Goal: Task Accomplishment & Management: Manage account settings

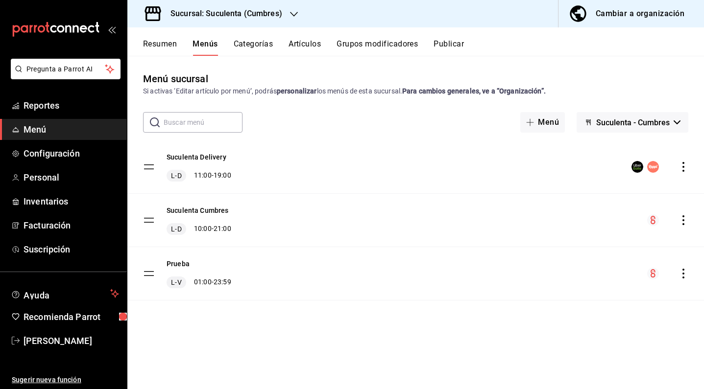
click at [265, 13] on h3 "Sucursal: Suculenta (Cumbres)" at bounding box center [223, 14] width 120 height 12
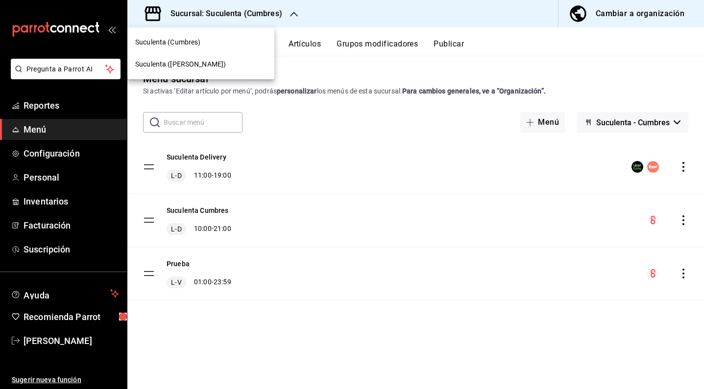
drag, startPoint x: 223, startPoint y: 41, endPoint x: 216, endPoint y: 68, distance: 28.4
click at [216, 68] on nav "Suculenta (Cumbres) Suculenta ([PERSON_NAME])" at bounding box center [200, 53] width 147 height 52
click at [209, 68] on div "Suculenta ([PERSON_NAME])" at bounding box center [200, 64] width 131 height 10
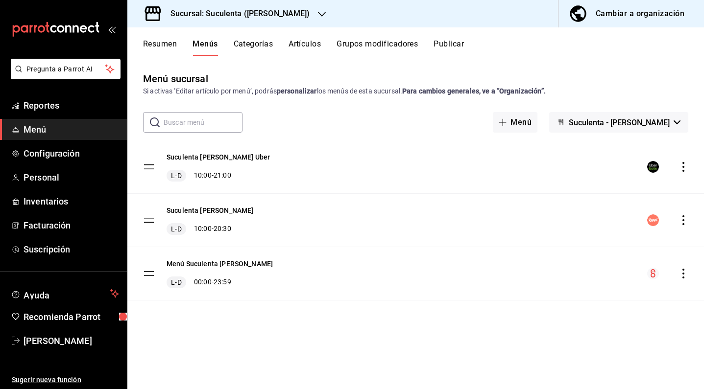
click at [164, 50] on button "Resumen" at bounding box center [160, 47] width 34 height 17
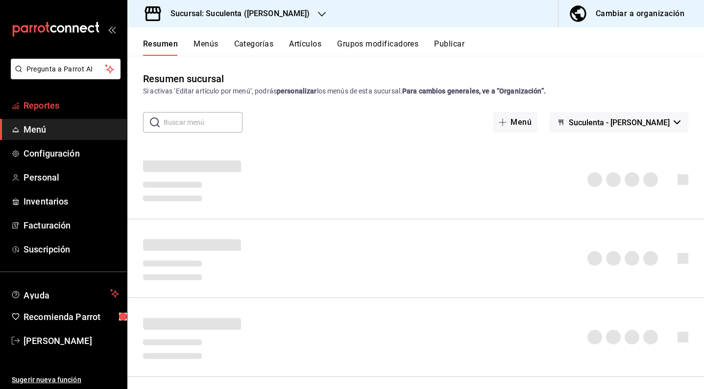
click at [62, 106] on span "Reportes" at bounding box center [72, 105] width 96 height 13
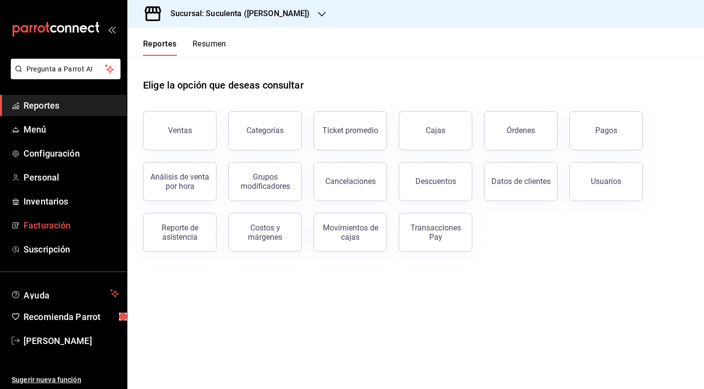
click at [49, 222] on span "Facturación" at bounding box center [72, 225] width 96 height 13
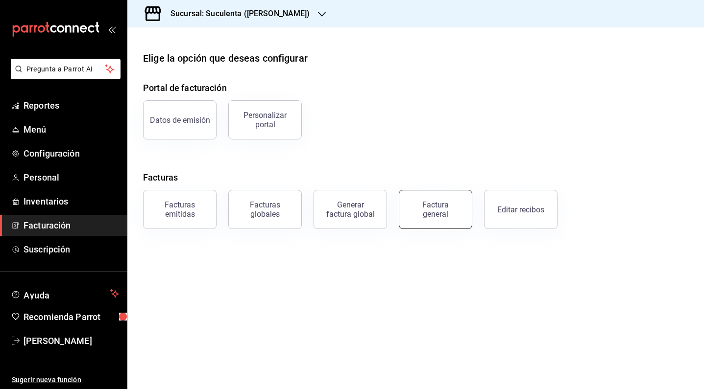
click at [418, 214] on div "Factura general" at bounding box center [435, 209] width 49 height 19
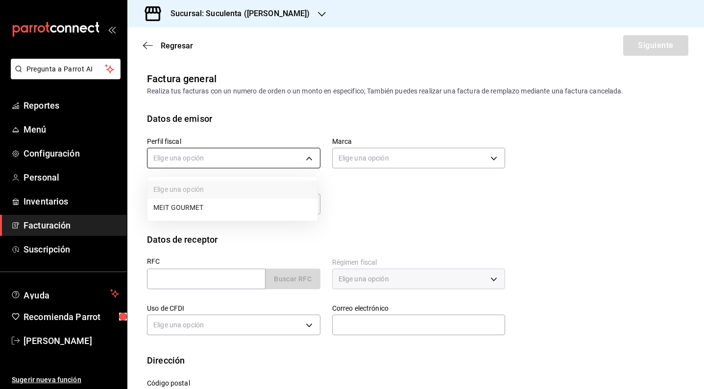
click at [286, 154] on body "Pregunta a Parrot AI Reportes Menú Configuración Personal Inventarios Facturaci…" at bounding box center [352, 194] width 704 height 389
click at [236, 209] on li "MEIT GOURMET" at bounding box center [232, 208] width 170 height 18
type input "886dc30f-6bd3-4f8d-a8e7-0c85af0d8c12"
type input "47b70a34-a92e-42a6-983c-aa621db239ac"
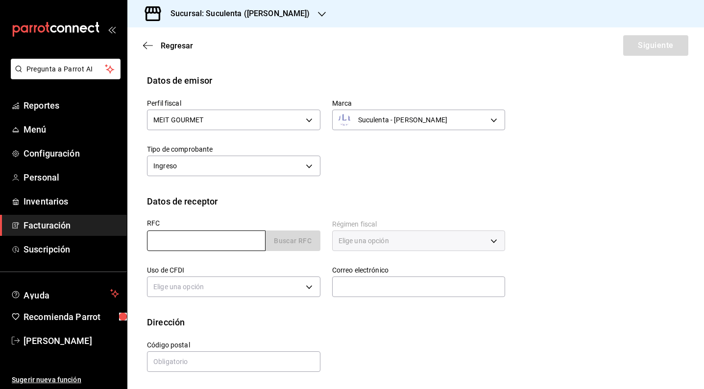
click at [235, 241] on input "text" at bounding box center [206, 241] width 119 height 21
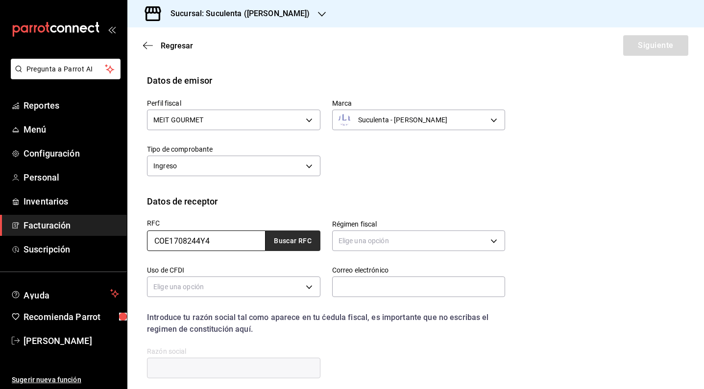
type input "COE1708244Y4"
click at [282, 241] on button "Buscar RFC" at bounding box center [292, 241] width 55 height 21
click at [297, 241] on button "Buscar RFC" at bounding box center [292, 241] width 55 height 21
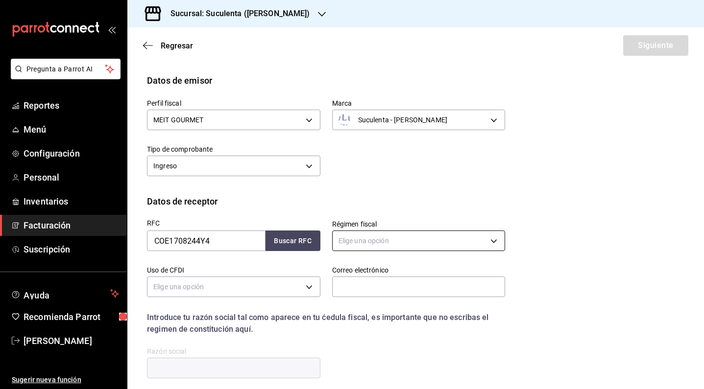
click at [392, 244] on body "Pregunta a Parrot AI Reportes Menú Configuración Personal Inventarios Facturaci…" at bounding box center [352, 194] width 704 height 389
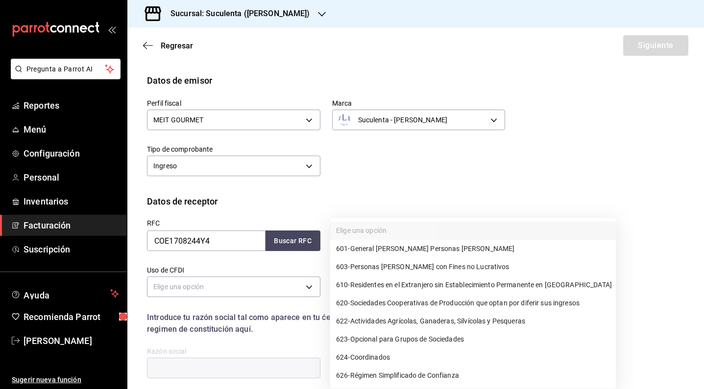
click at [392, 248] on span "601 - General [PERSON_NAME] Personas [PERSON_NAME]" at bounding box center [425, 249] width 178 height 10
type input "601"
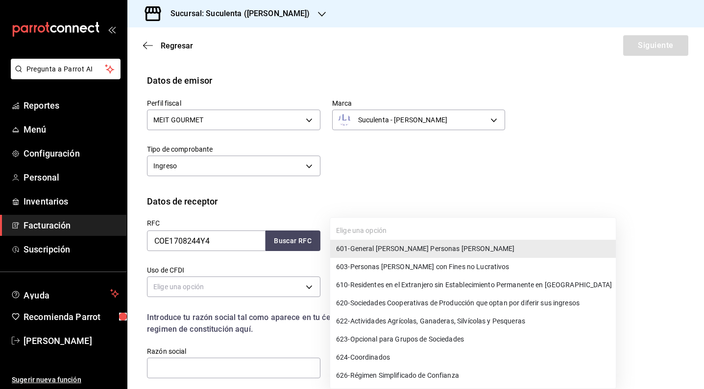
click at [421, 236] on body "Pregunta a Parrot AI Reportes Menú Configuración Personal Inventarios Facturaci…" at bounding box center [352, 194] width 704 height 389
click at [375, 230] on ul "Elige una opción 601 - General [PERSON_NAME] Personas [PERSON_NAME] 603 - Perso…" at bounding box center [473, 303] width 286 height 171
click at [370, 234] on ul "Elige una opción 601 - General [PERSON_NAME] Personas [PERSON_NAME] 603 - Perso…" at bounding box center [473, 303] width 286 height 171
click at [422, 188] on div at bounding box center [352, 194] width 704 height 389
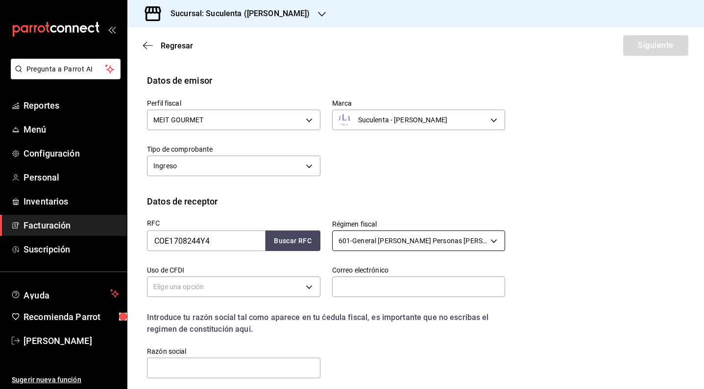
click at [418, 243] on body "Pregunta a Parrot AI Reportes Menú Configuración Personal Inventarios Facturaci…" at bounding box center [352, 194] width 704 height 389
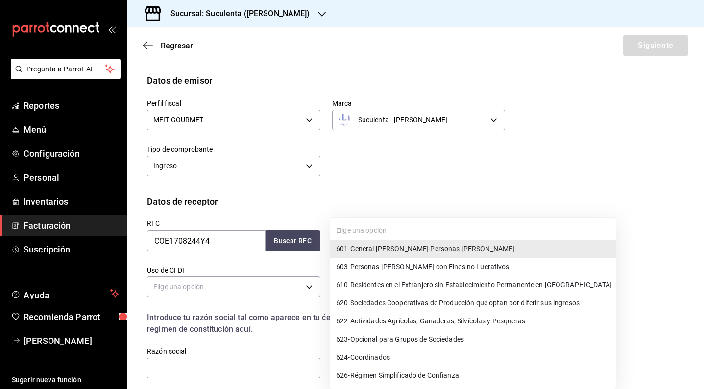
click at [493, 182] on div at bounding box center [352, 194] width 704 height 389
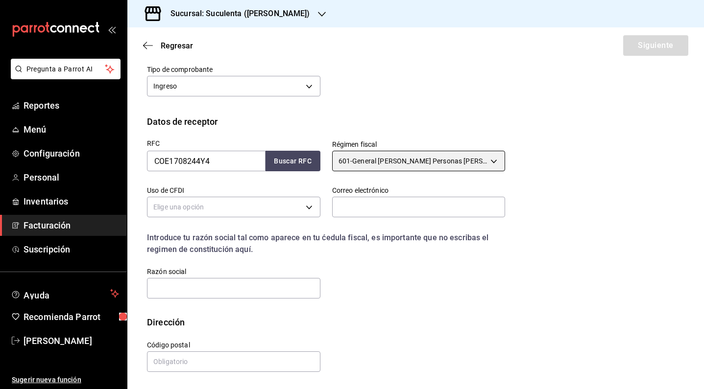
scroll to position [118, 0]
click at [489, 161] on body "Pregunta a Parrot AI Reportes Menú Configuración Personal Inventarios Facturaci…" at bounding box center [352, 194] width 704 height 389
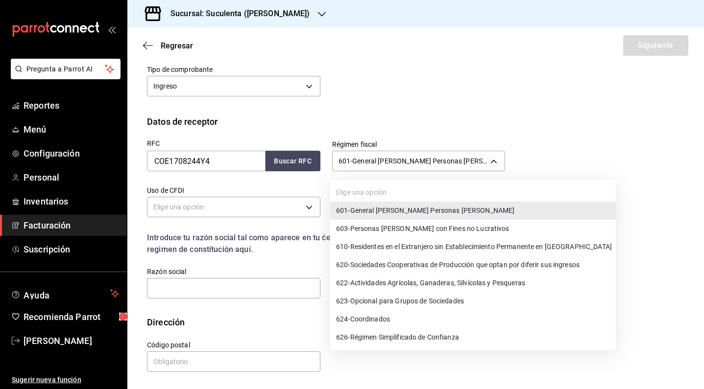
click at [438, 268] on span "620 - Sociedades Cooperativas de Producción que optan por diferir sus ingresos" at bounding box center [457, 265] width 243 height 10
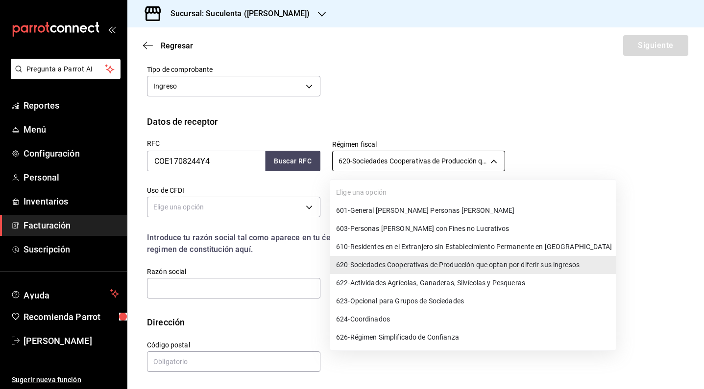
click at [482, 158] on body "Pregunta a Parrot AI Reportes Menú Configuración Personal Inventarios Facturaci…" at bounding box center [352, 194] width 704 height 389
click at [437, 336] on span "626 - Régimen Simplificado de Confianza" at bounding box center [397, 338] width 123 height 10
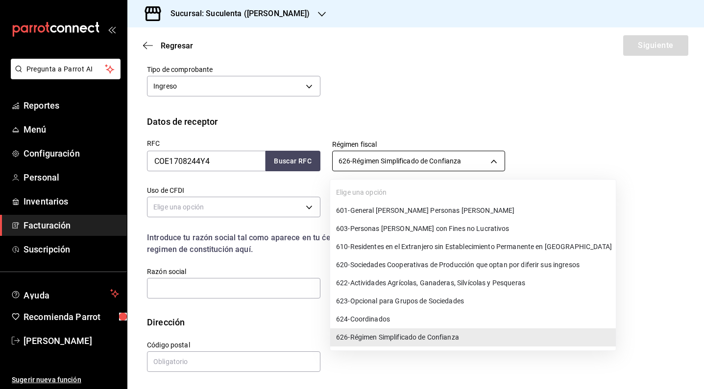
click at [450, 161] on body "Pregunta a Parrot AI Reportes Menú Configuración Personal Inventarios Facturaci…" at bounding box center [352, 194] width 704 height 389
click at [403, 192] on ul "Elige una opción 601 - General [PERSON_NAME] Personas [PERSON_NAME] 603 - Perso…" at bounding box center [473, 265] width 286 height 171
click at [398, 203] on li "601 - General [PERSON_NAME] Personas [PERSON_NAME]" at bounding box center [473, 211] width 286 height 18
type input "601"
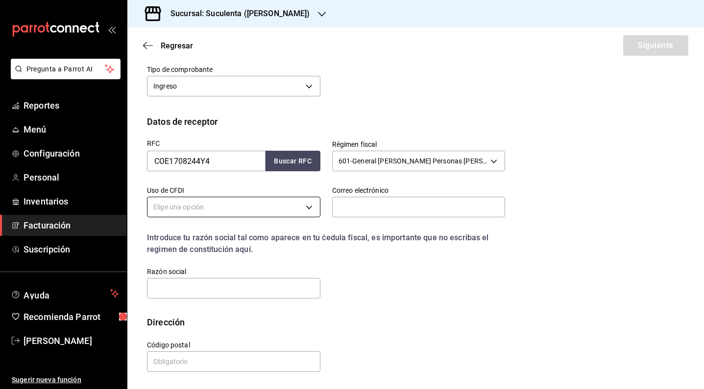
click at [253, 210] on body "Pregunta a Parrot AI Reportes Menú Configuración Personal Inventarios Facturaci…" at bounding box center [352, 194] width 704 height 389
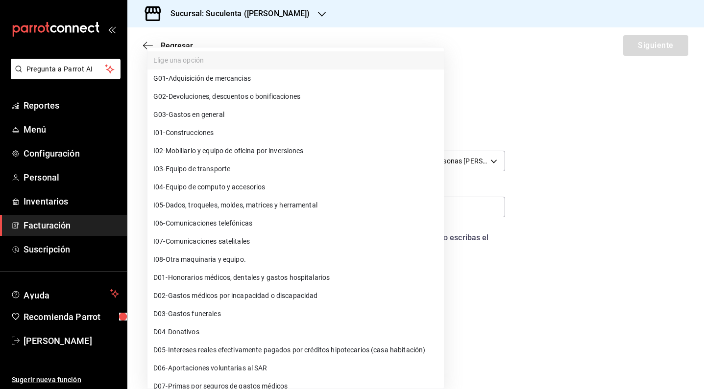
click at [244, 122] on li "G03 - Gastos en general" at bounding box center [295, 115] width 296 height 18
type input "G03"
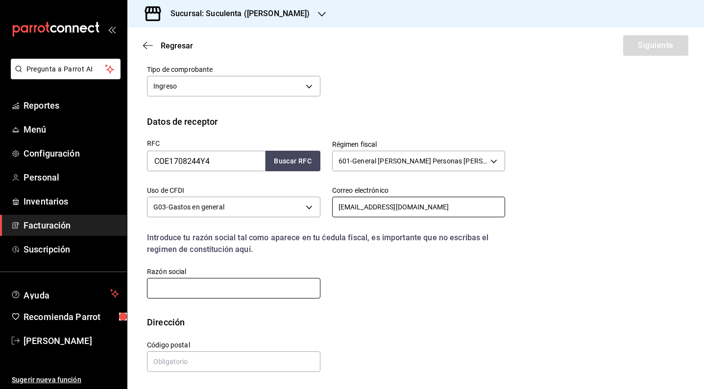
type input "[EMAIL_ADDRESS][DOMAIN_NAME]"
type input "MGO181101HH7"
click at [258, 368] on input "text" at bounding box center [233, 362] width 173 height 21
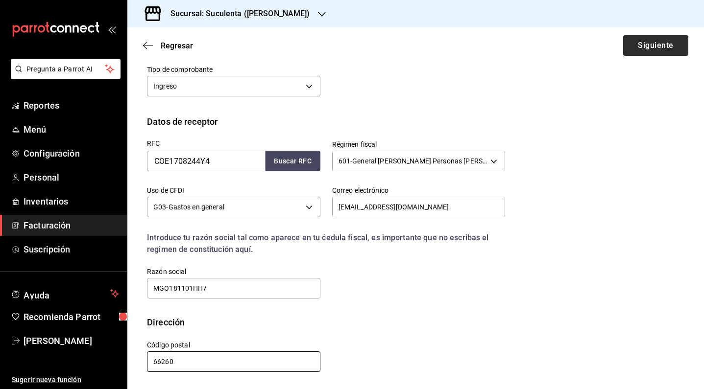
type input "66260"
click at [633, 54] on button "Siguiente" at bounding box center [655, 45] width 65 height 21
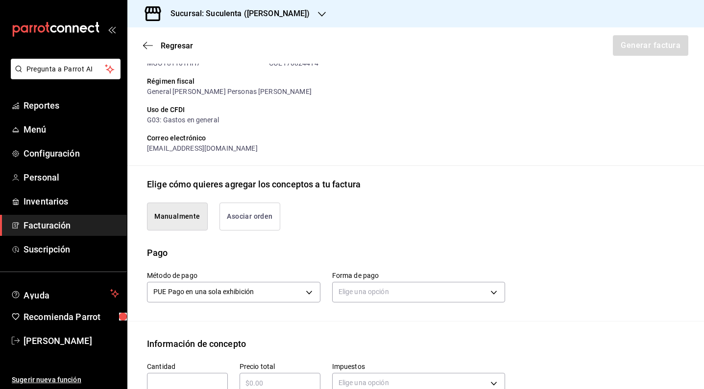
type input "90101500 - Establecimientos para comer y beber"
type input "E48 - Unidad de Servicio"
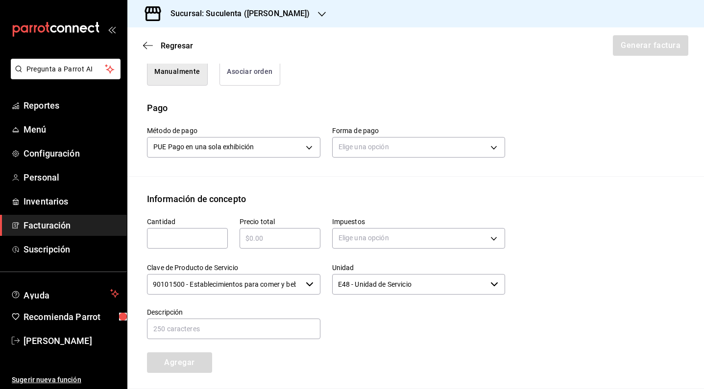
click at [265, 82] on button "Asociar orden" at bounding box center [249, 72] width 61 height 28
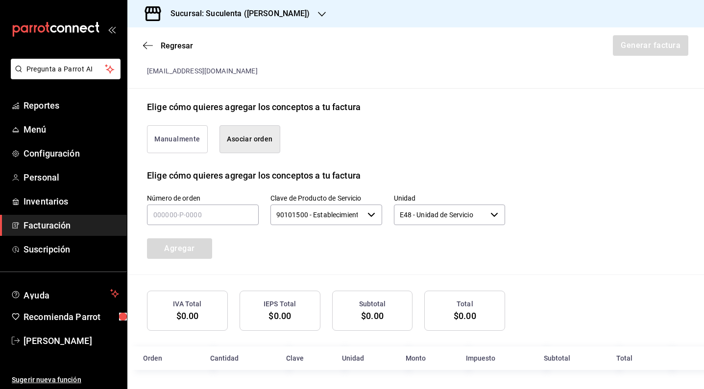
click at [212, 227] on div "Agregar" at bounding box center [181, 243] width 93 height 32
click at [211, 217] on input "text" at bounding box center [203, 215] width 112 height 21
type input "240925-P-0021"
click at [207, 248] on button "Agregar" at bounding box center [179, 249] width 65 height 21
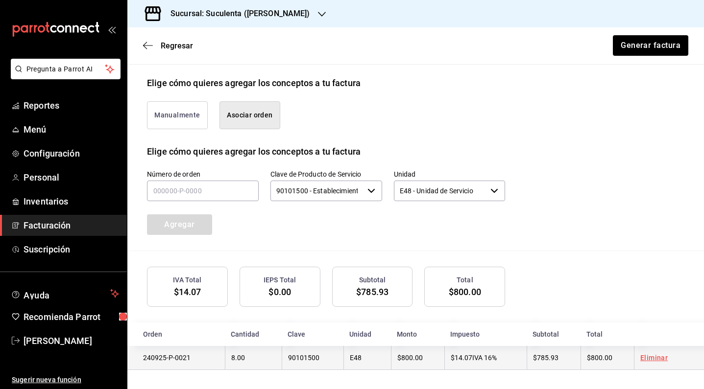
click at [511, 358] on td "$14.07 IVA 16%" at bounding box center [485, 358] width 82 height 24
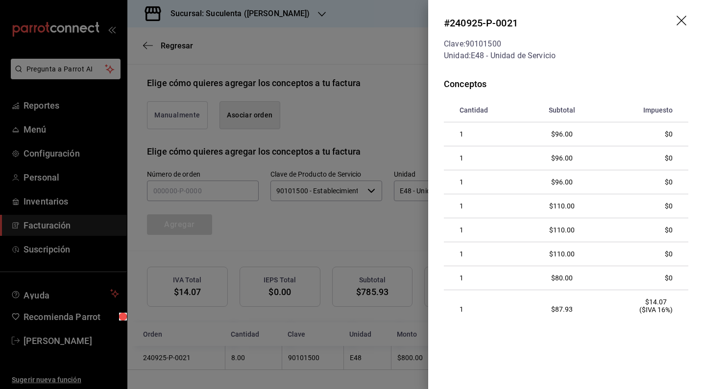
click at [672, 21] on header "# 240925-P-0021 Clave: 90101500 Unidad: E48 - Unidad de Servicio" at bounding box center [566, 38] width 276 height 77
click at [678, 21] on icon "drag" at bounding box center [682, 22] width 12 height 12
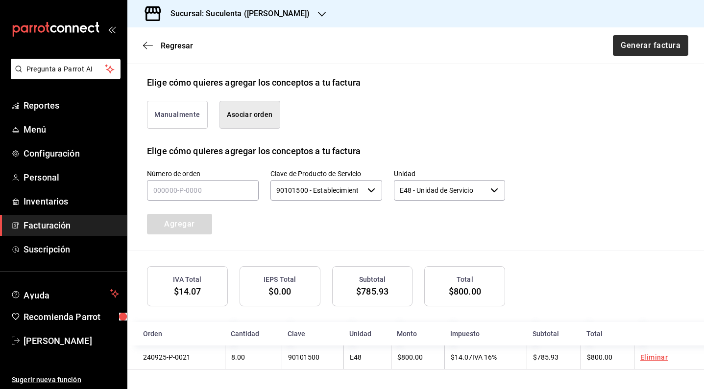
click at [623, 48] on button "Generar factura" at bounding box center [650, 45] width 75 height 21
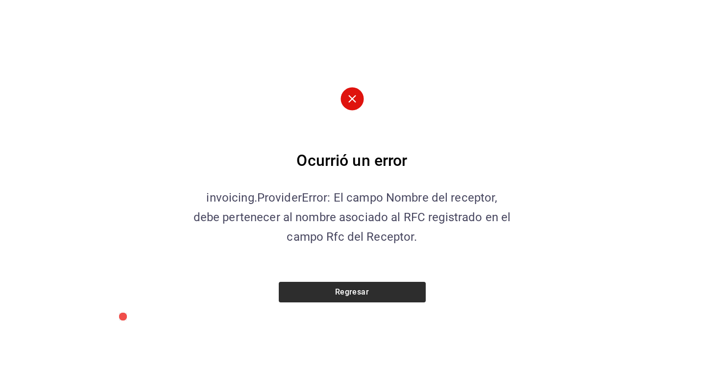
click at [383, 294] on button "Regresar" at bounding box center [352, 292] width 147 height 21
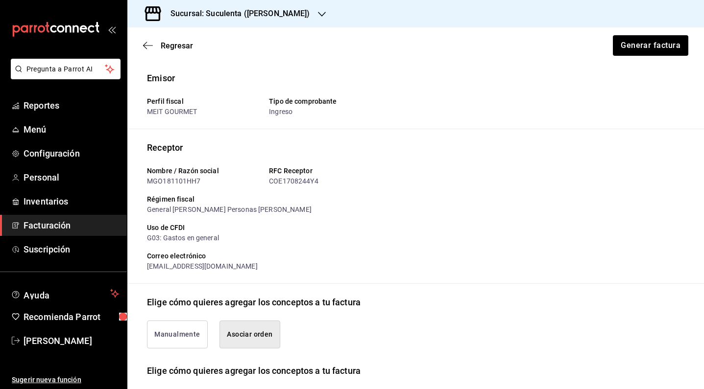
scroll to position [0, 0]
click at [154, 44] on span "Regresar" at bounding box center [168, 45] width 50 height 9
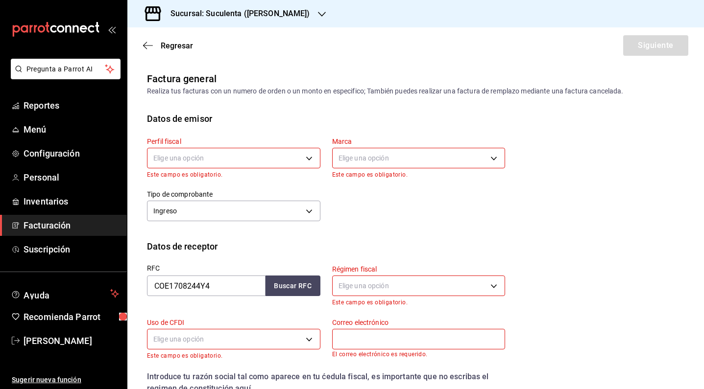
scroll to position [29, 0]
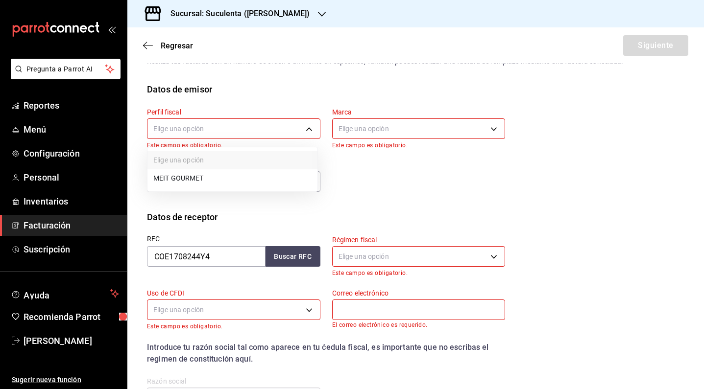
click at [255, 126] on body "Pregunta a Parrot AI Reportes Menú Configuración Personal Inventarios Facturaci…" at bounding box center [352, 194] width 704 height 389
click at [221, 182] on li "MEIT GOURMET" at bounding box center [232, 178] width 170 height 18
type input "886dc30f-6bd3-4f8d-a8e7-0c85af0d8c12"
type input "47b70a34-a92e-42a6-983c-aa621db239ac"
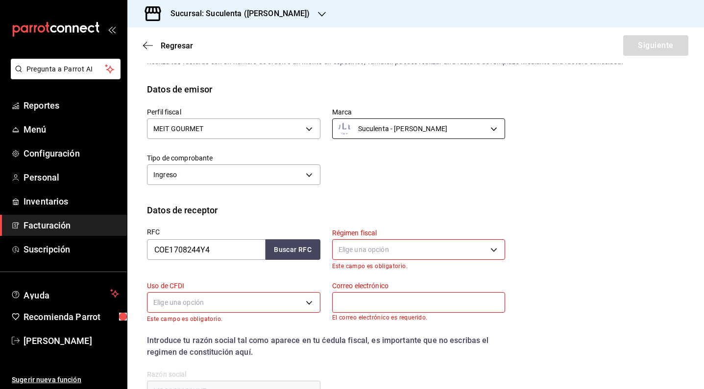
click at [386, 133] on body "Pregunta a Parrot AI Reportes Menú Configuración Personal Inventarios Facturaci…" at bounding box center [352, 194] width 704 height 389
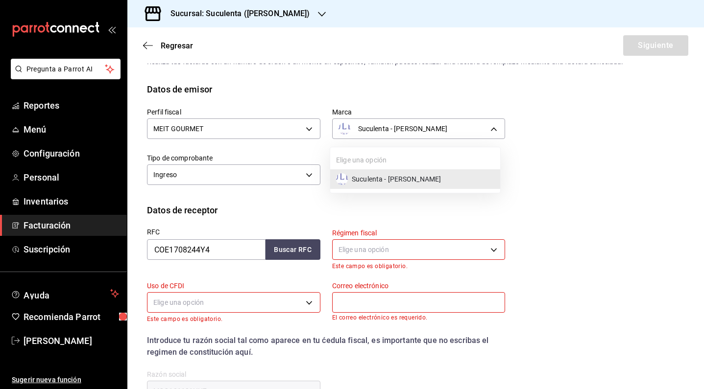
click at [338, 204] on div at bounding box center [352, 194] width 704 height 389
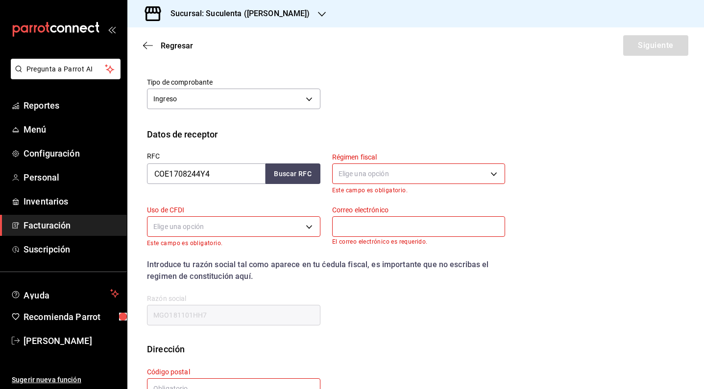
scroll to position [137, 0]
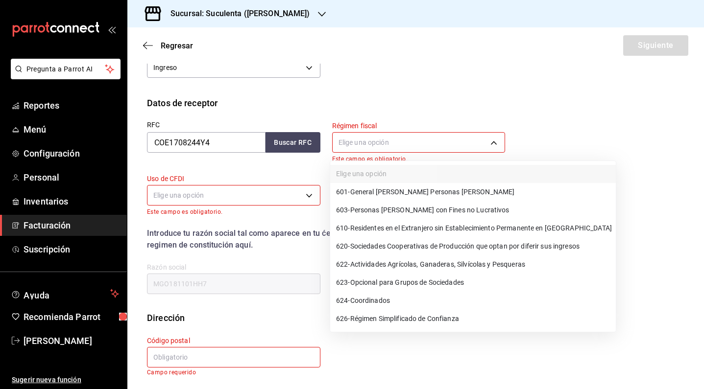
click at [364, 142] on body "Pregunta a Parrot AI Reportes Menú Configuración Personal Inventarios Facturaci…" at bounding box center [352, 194] width 704 height 389
click at [373, 188] on span "601 - General [PERSON_NAME] Personas [PERSON_NAME]" at bounding box center [425, 192] width 178 height 10
type input "601"
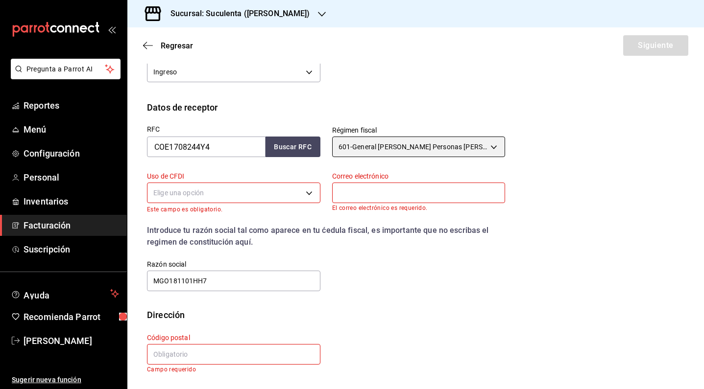
scroll to position [132, 0]
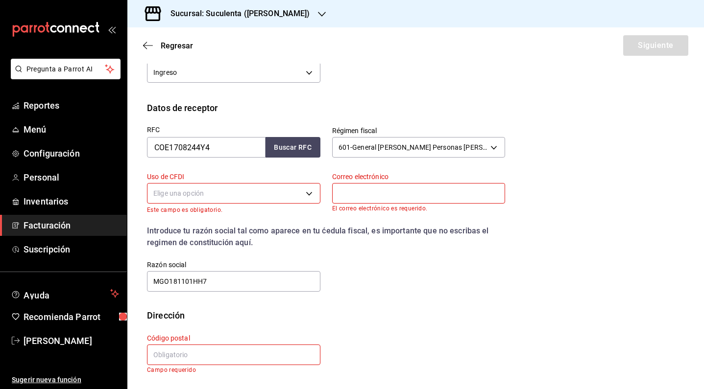
click at [270, 194] on body "Pregunta a Parrot AI Reportes Menú Configuración Personal Inventarios Facturaci…" at bounding box center [352, 194] width 704 height 389
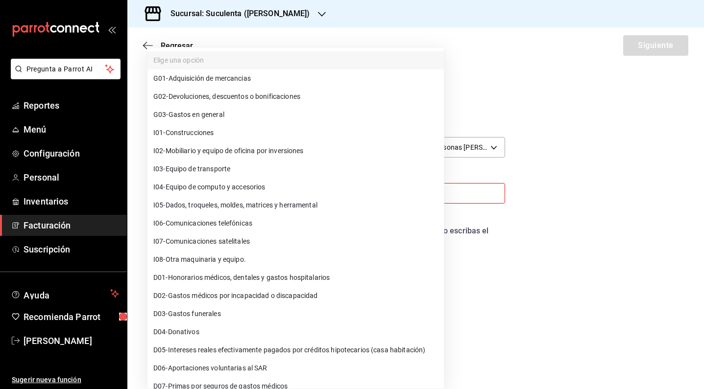
click at [217, 118] on span "G03 - Gastos en general" at bounding box center [188, 115] width 71 height 10
type input "G03"
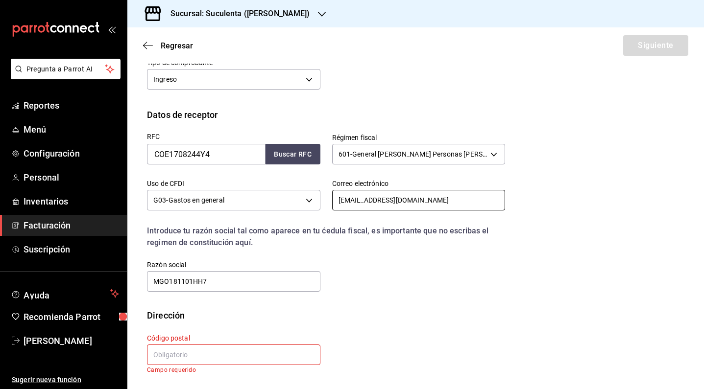
scroll to position [125, 0]
type input "[EMAIL_ADDRESS][DOMAIN_NAME]"
type input "COE1708244Y4"
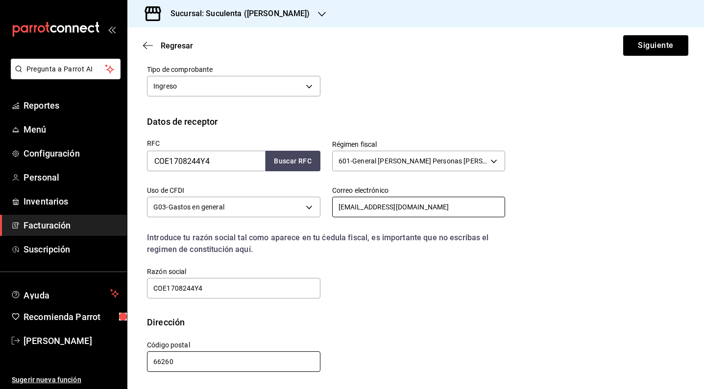
scroll to position [118, 0]
type input "66260"
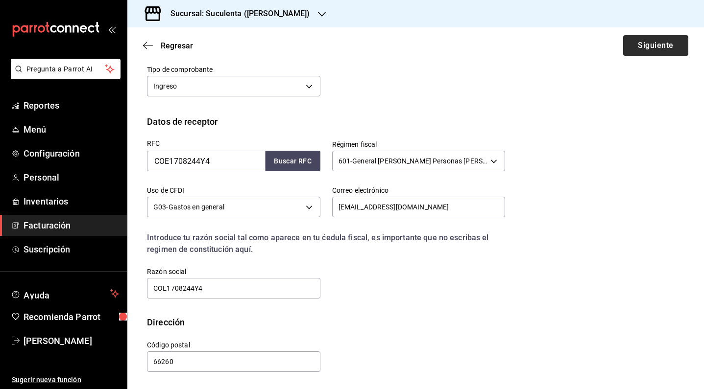
click at [653, 44] on button "Siguiente" at bounding box center [655, 45] width 65 height 21
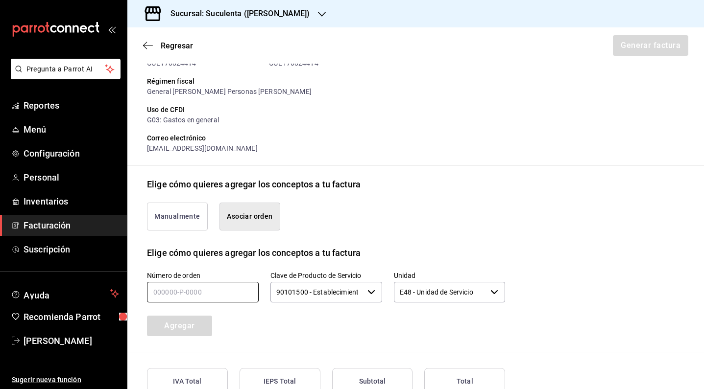
click at [214, 284] on input "text" at bounding box center [203, 292] width 112 height 21
type input "240925-P-0021"
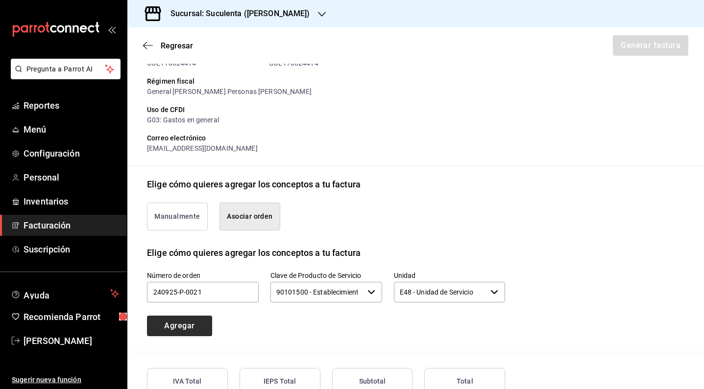
click at [192, 328] on button "Agregar" at bounding box center [179, 326] width 65 height 21
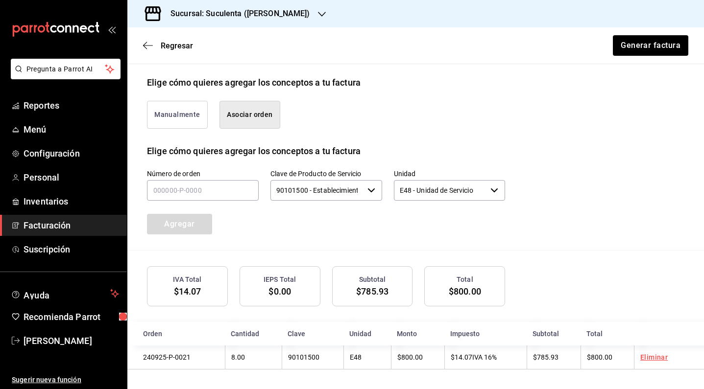
scroll to position [219, 0]
click at [625, 45] on button "Generar factura" at bounding box center [650, 45] width 75 height 21
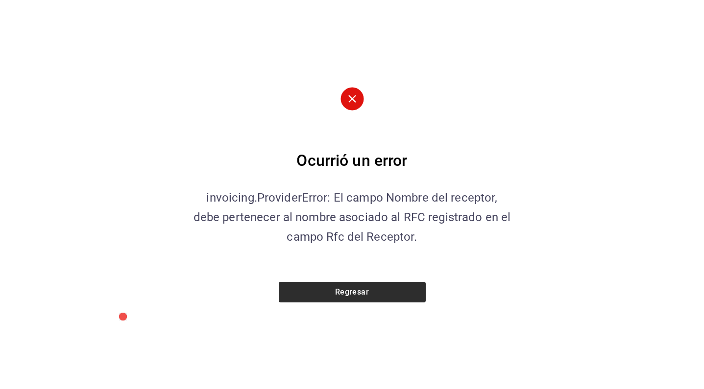
click at [387, 291] on button "Regresar" at bounding box center [352, 292] width 147 height 21
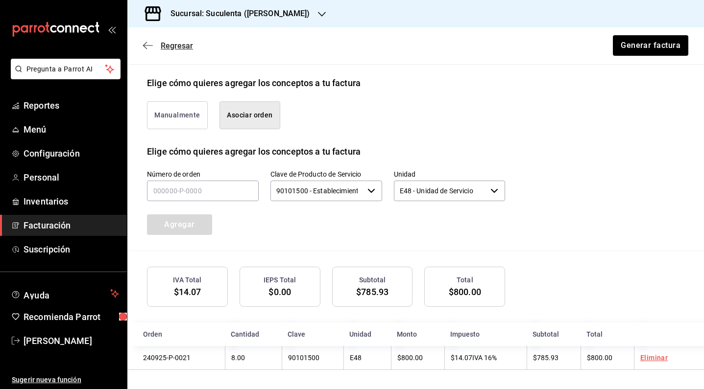
click at [151, 48] on icon "button" at bounding box center [148, 45] width 10 height 9
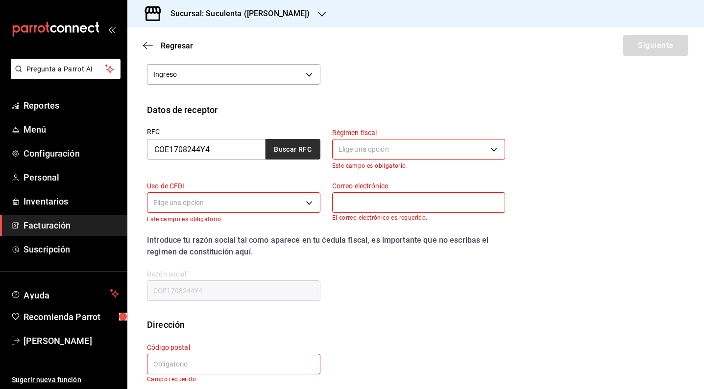
scroll to position [141, 0]
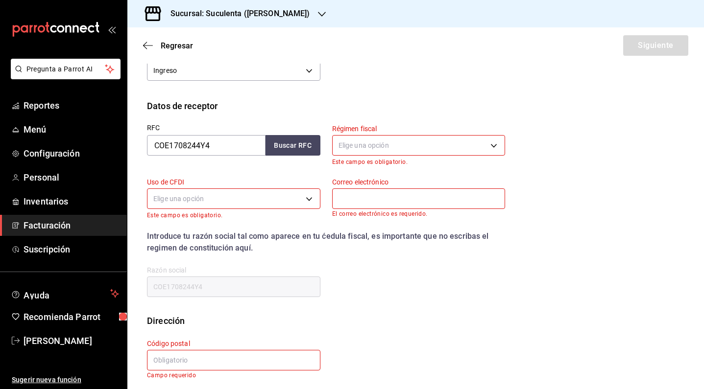
click at [242, 292] on input "COE1708244Y4" at bounding box center [233, 287] width 173 height 21
click at [248, 273] on div "Razón social COE1708244Y4" at bounding box center [233, 282] width 173 height 33
click at [248, 297] on div "Razón social COE1708244Y4" at bounding box center [233, 282] width 173 height 33
click at [256, 255] on div "Razón social COE1708244Y4" at bounding box center [227, 276] width 185 height 45
click at [227, 283] on input "COE1708244Y4" at bounding box center [233, 287] width 173 height 21
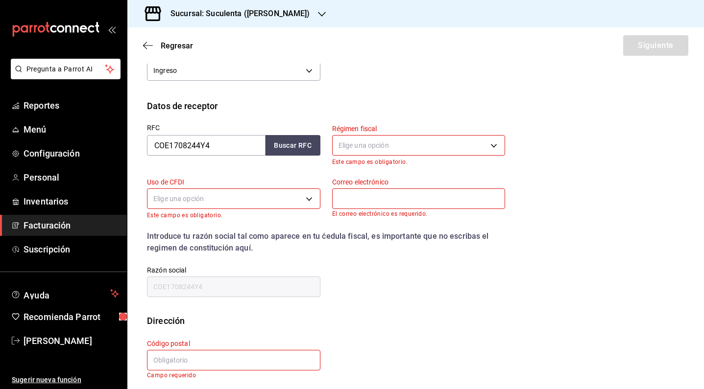
click at [227, 283] on input "COE1708244Y4" at bounding box center [233, 287] width 173 height 21
click at [235, 263] on div "Razón social COE1708244Y4" at bounding box center [227, 276] width 185 height 45
click at [359, 147] on body "Pregunta a Parrot AI Reportes Menú Configuración Personal Inventarios Facturaci…" at bounding box center [352, 194] width 704 height 389
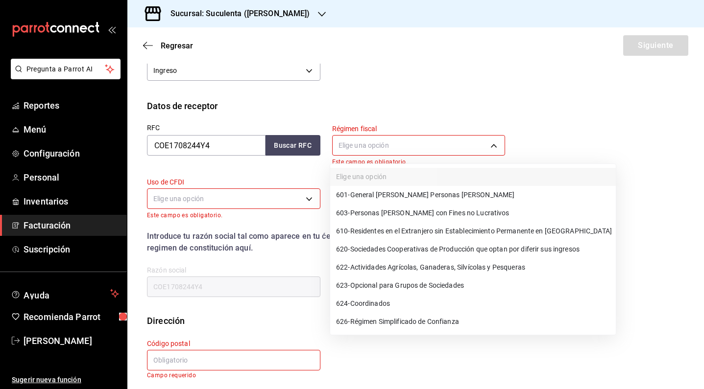
click at [357, 194] on span "601 - General [PERSON_NAME] Personas [PERSON_NAME]" at bounding box center [425, 195] width 178 height 10
type input "601"
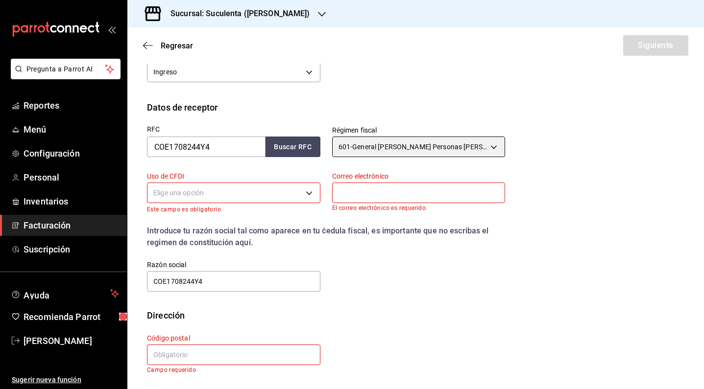
scroll to position [139, 0]
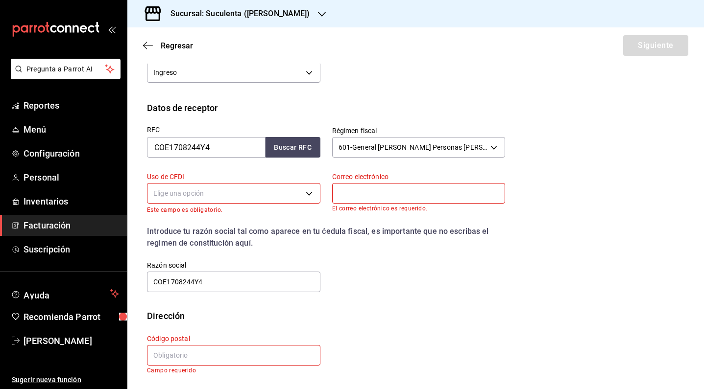
click at [267, 196] on body "Pregunta a Parrot AI Reportes Menú Configuración Personal Inventarios Facturaci…" at bounding box center [352, 194] width 704 height 389
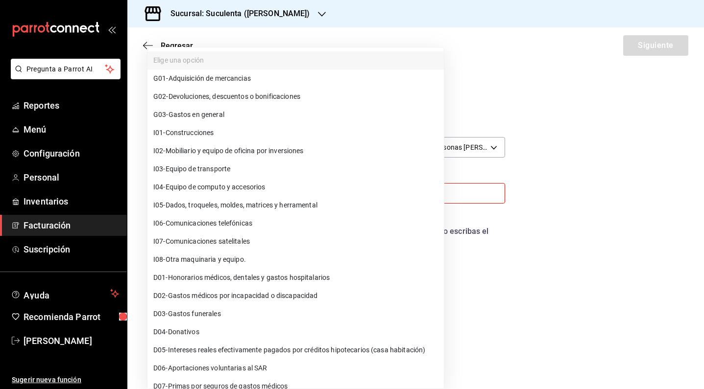
click at [224, 114] on span "G03 - Gastos en general" at bounding box center [188, 115] width 71 height 10
type input "G03"
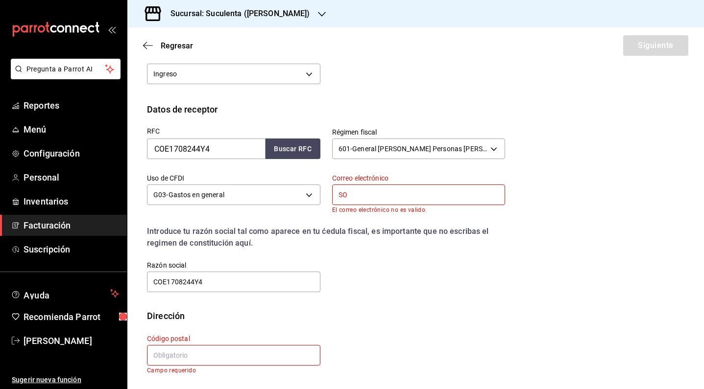
type input "S"
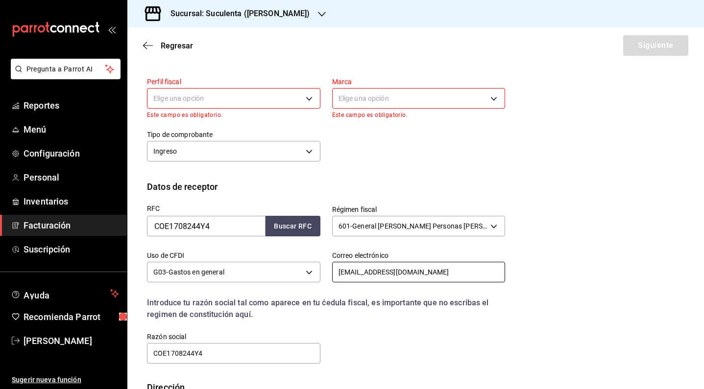
scroll to position [54, 0]
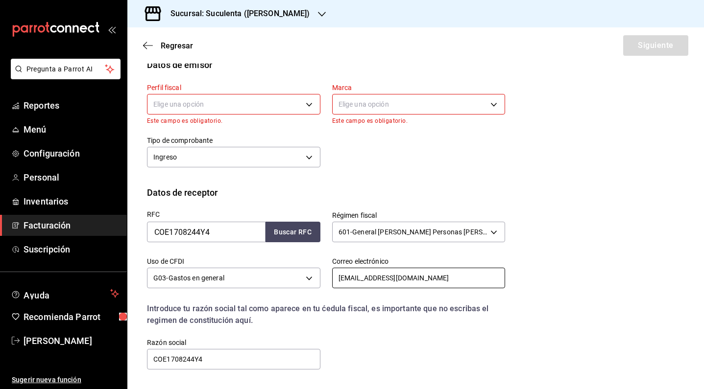
type input "[EMAIL_ADDRESS][DOMAIN_NAME]"
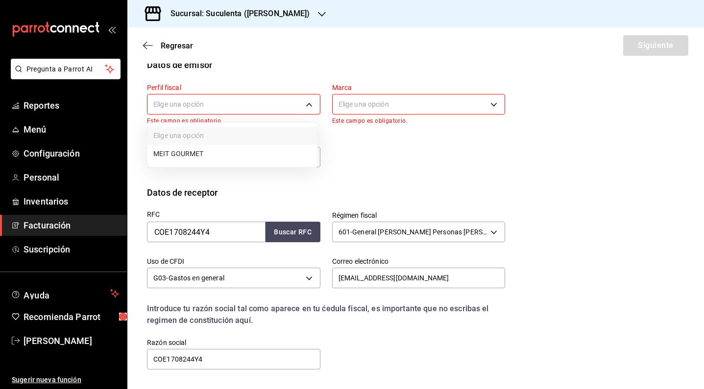
click at [279, 100] on body "Pregunta a Parrot AI Reportes Menú Configuración Personal Inventarios Facturaci…" at bounding box center [352, 194] width 704 height 389
click at [236, 153] on li "MEIT GOURMET" at bounding box center [232, 154] width 170 height 18
type input "886dc30f-6bd3-4f8d-a8e7-0c85af0d8c12"
type input "47b70a34-a92e-42a6-983c-aa621db239ac"
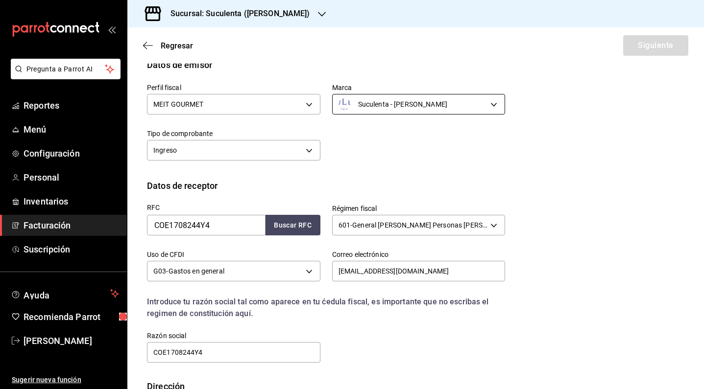
click at [369, 99] on body "Pregunta a Parrot AI Reportes Menú Configuración Personal Inventarios Facturaci…" at bounding box center [352, 194] width 704 height 389
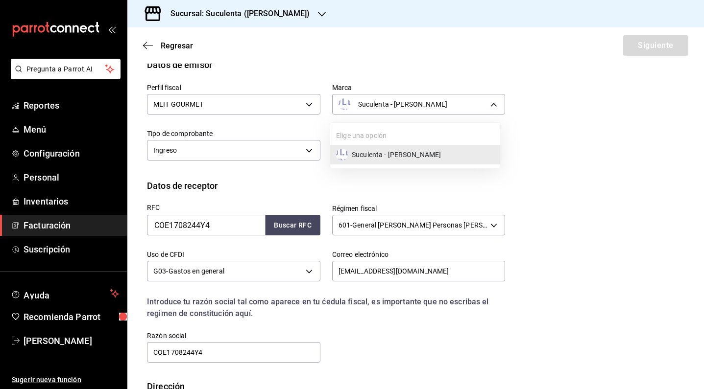
click at [314, 179] on div at bounding box center [352, 194] width 704 height 389
click at [373, 114] on body "Pregunta a Parrot AI Reportes Menú Configuración Personal Inventarios Facturaci…" at bounding box center [352, 194] width 704 height 389
click at [291, 177] on div at bounding box center [352, 194] width 704 height 389
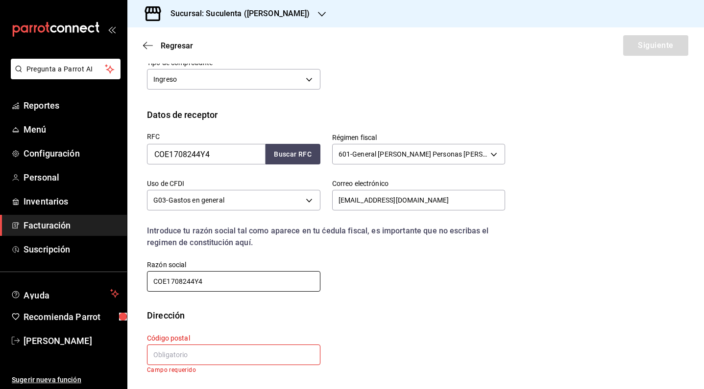
scroll to position [125, 0]
click at [216, 290] on input "COE1708244Y4" at bounding box center [233, 281] width 173 height 21
type input "CREACION DE OBRAS Y ESPACIOS"
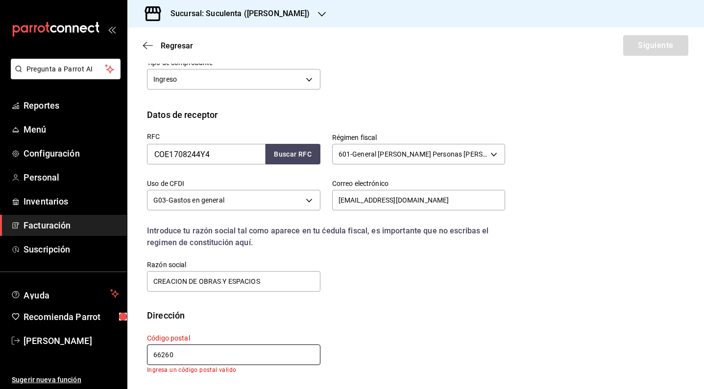
scroll to position [118, 0]
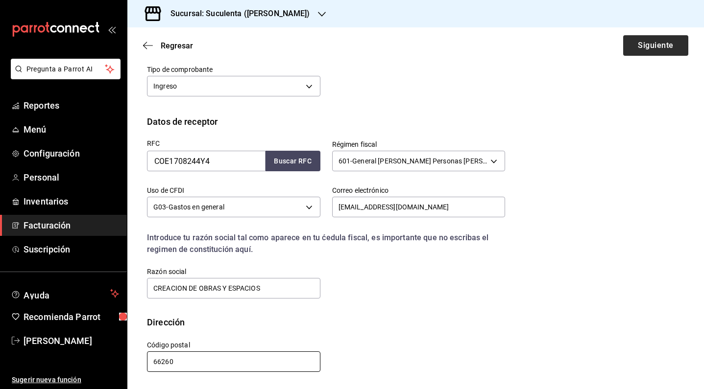
type input "66260"
click at [642, 51] on button "Siguiente" at bounding box center [655, 45] width 65 height 21
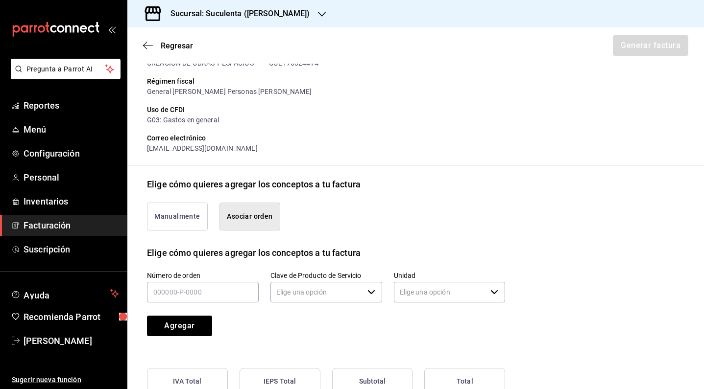
type input "90101500 - Establecimientos para comer y beber"
type input "E48 - Unidad de Servicio"
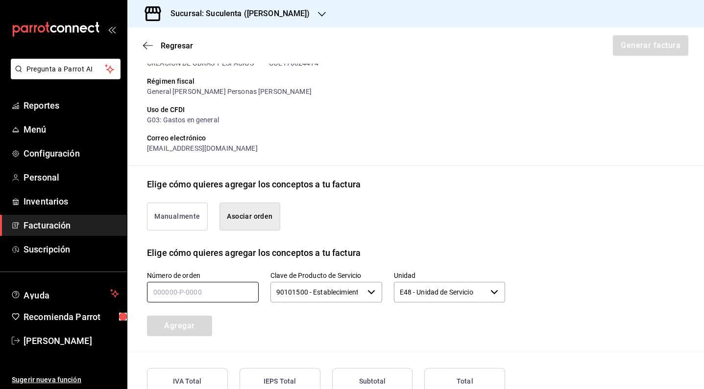
click at [180, 293] on input "text" at bounding box center [203, 292] width 112 height 21
type input "240925-P-0021"
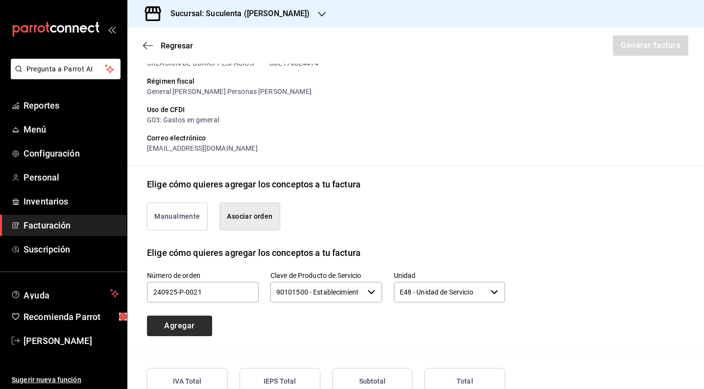
click at [203, 325] on button "Agregar" at bounding box center [179, 326] width 65 height 21
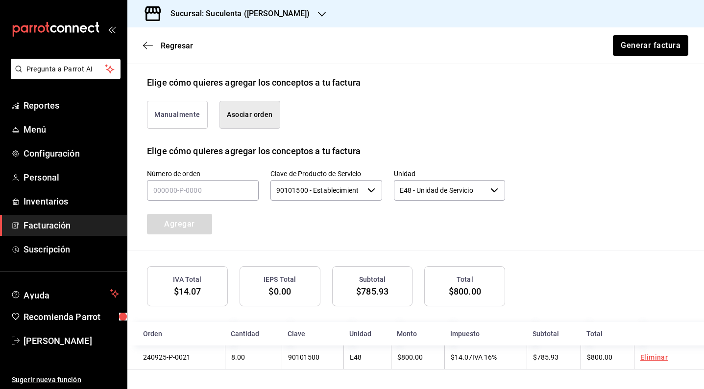
scroll to position [219, 0]
click at [440, 182] on input "E48 - Unidad de Servicio" at bounding box center [440, 191] width 93 height 21
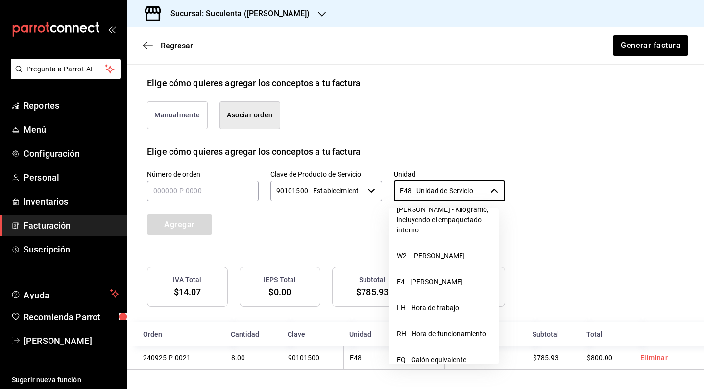
scroll to position [727, 0]
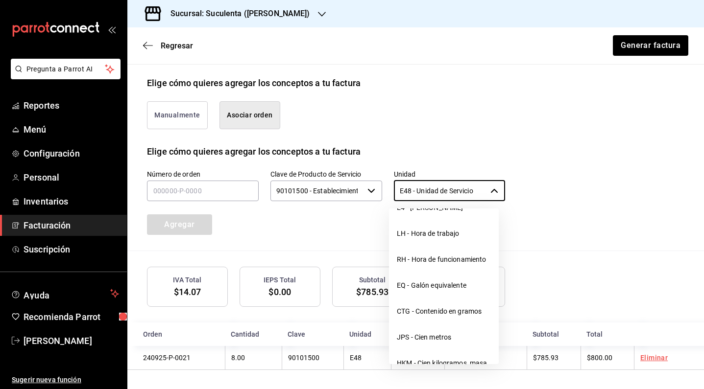
click at [556, 177] on div "Número de orden Clave de Producto de Servicio 90101500 - Establecimientos para …" at bounding box center [415, 204] width 537 height 93
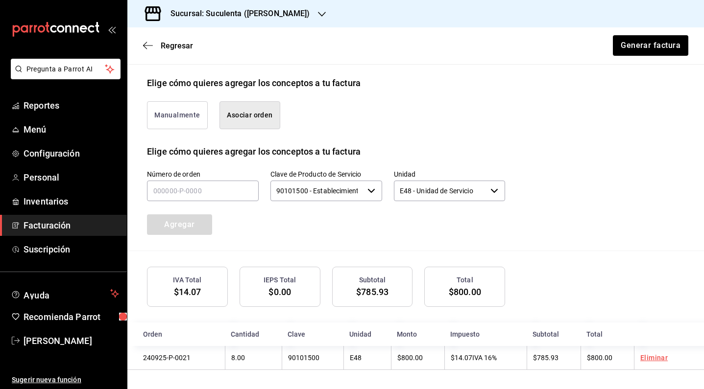
click at [363, 193] on div "90101500 - Establecimientos para comer y beber ​" at bounding box center [326, 191] width 112 height 21
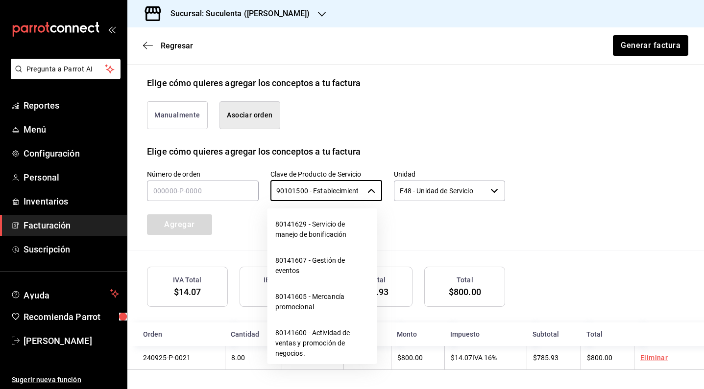
scroll to position [1164, 0]
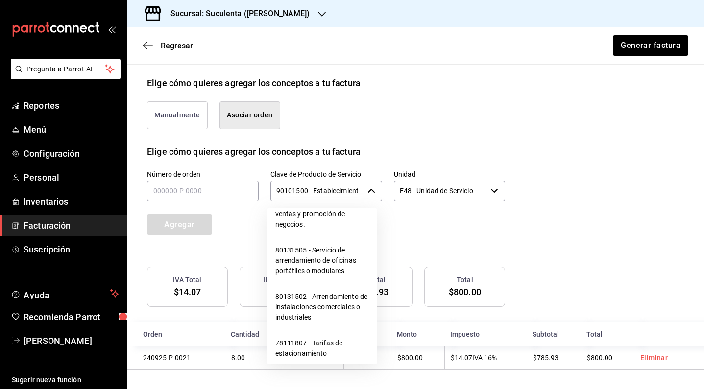
click at [357, 192] on input "90101500 - Establecimientos para comer y beber" at bounding box center [316, 191] width 93 height 21
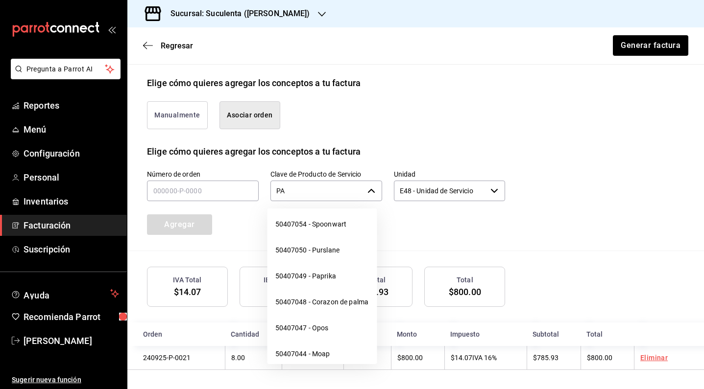
scroll to position [0, 0]
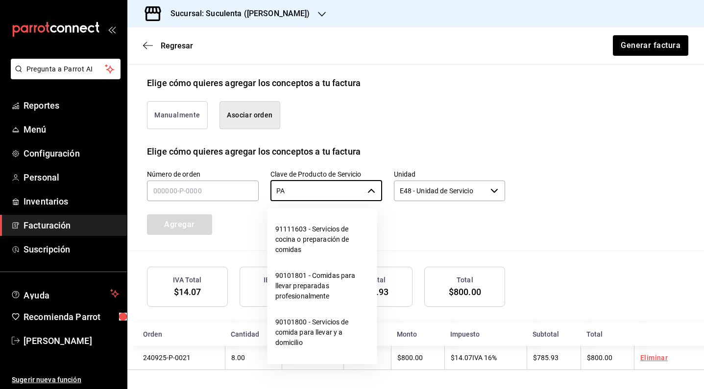
type input "P"
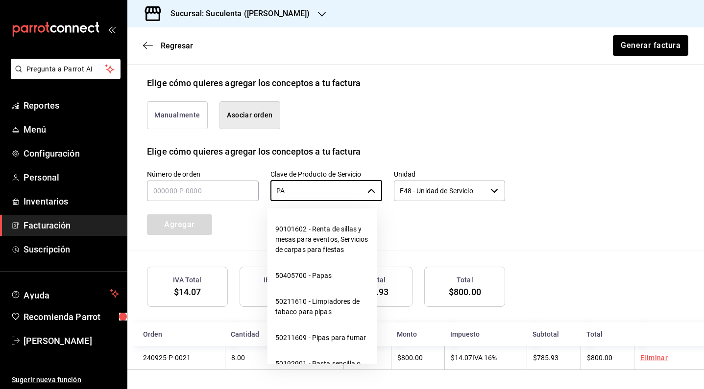
type input "P"
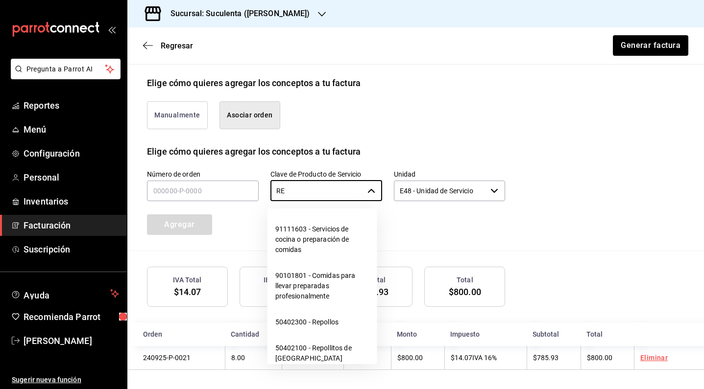
type input "R"
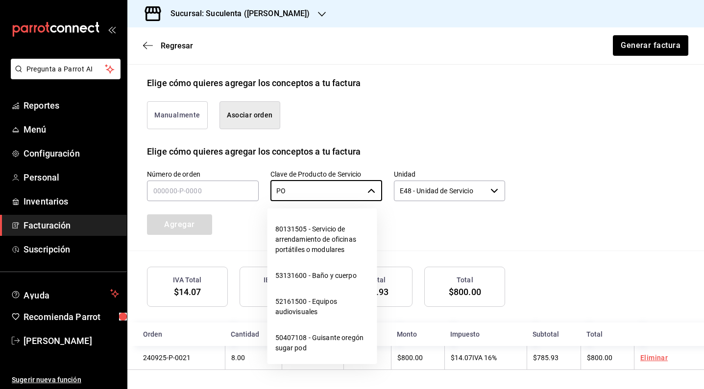
type input "P"
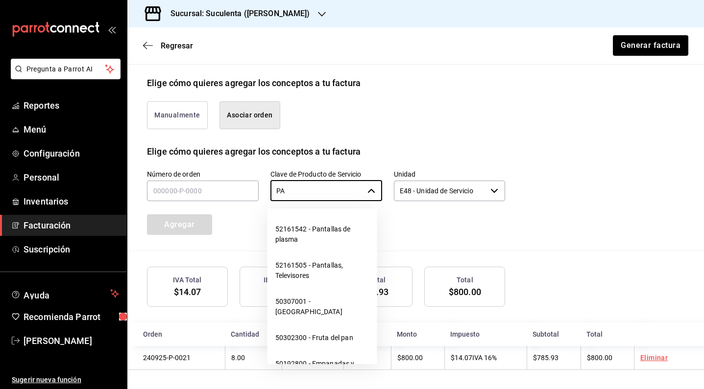
type input "P"
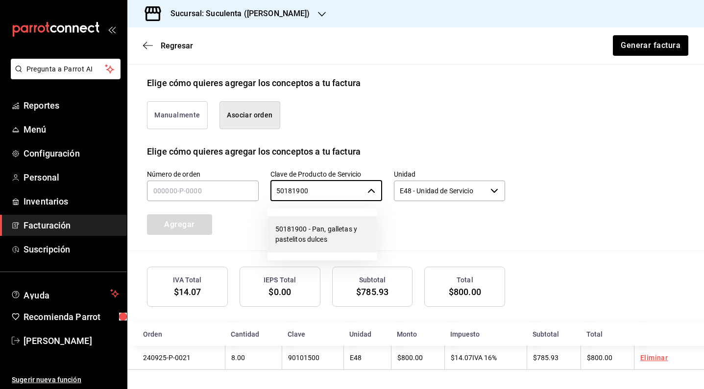
click at [338, 237] on li "50181900 - Pan, galletas y pastelitos dulces" at bounding box center [322, 235] width 110 height 36
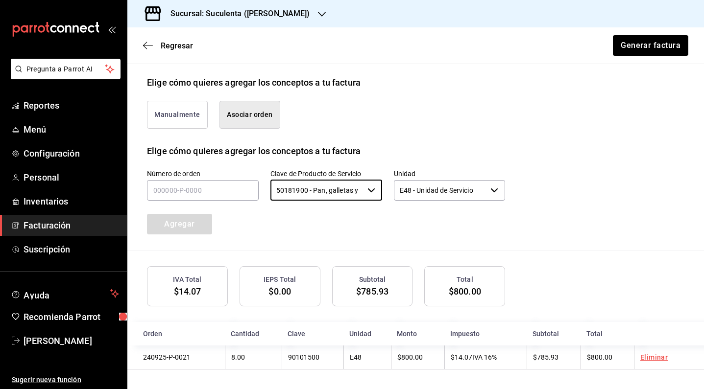
scroll to position [219, 0]
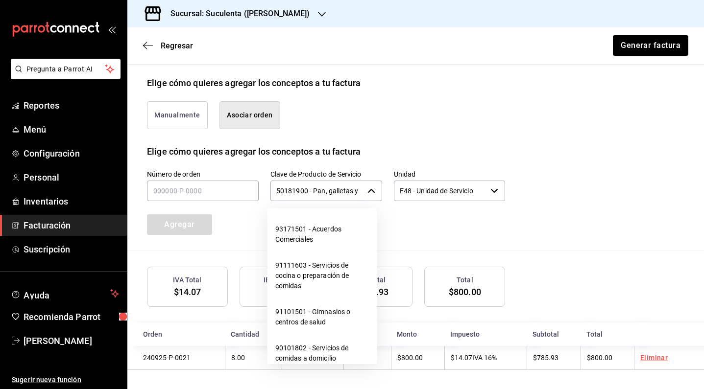
click at [368, 191] on icon "button" at bounding box center [371, 191] width 8 height 8
click at [304, 191] on input "50181900 - Pan, galletas y pastelitos dulces" at bounding box center [316, 191] width 93 height 21
click at [306, 190] on input "50181900 - Pan, galletas y pastelitos dulces" at bounding box center [316, 191] width 93 height 21
drag, startPoint x: 307, startPoint y: 192, endPoint x: 435, endPoint y: 190, distance: 128.8
click at [435, 190] on div "Número de orden Clave de Producto de Servicio 50181900 - Pan, galletas y pastel…" at bounding box center [314, 190] width 382 height 89
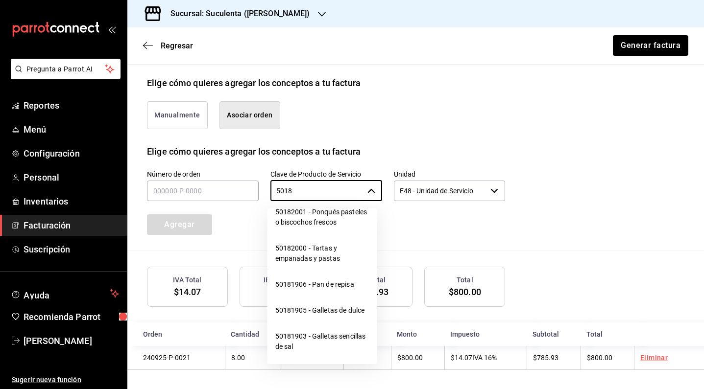
scroll to position [102, 0]
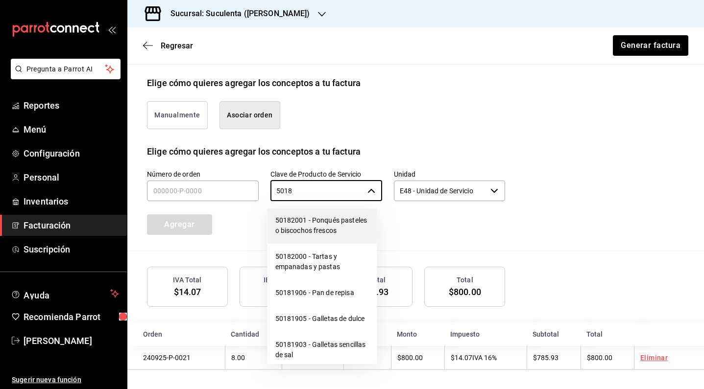
click at [328, 225] on li "50182001 - Ponqués pasteles o biscochos frescos" at bounding box center [322, 226] width 110 height 36
type input "50182001 - Ponqués pasteles o biscochos frescos"
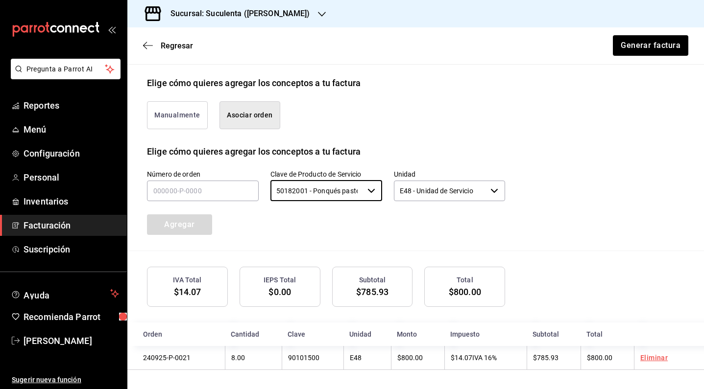
scroll to position [0, 0]
click at [626, 47] on button "Generar factura" at bounding box center [650, 45] width 75 height 21
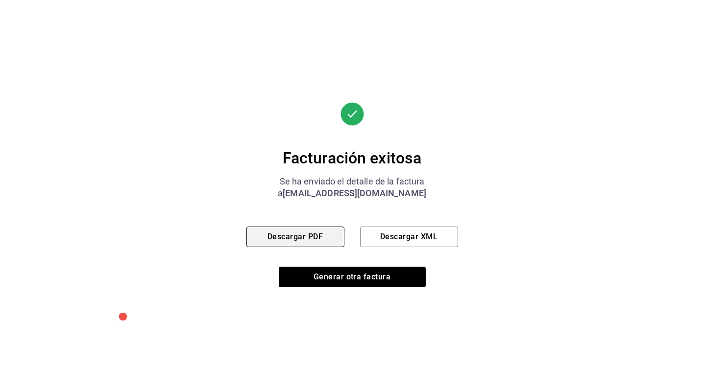
click at [310, 242] on button "Descargar PDF" at bounding box center [295, 237] width 98 height 21
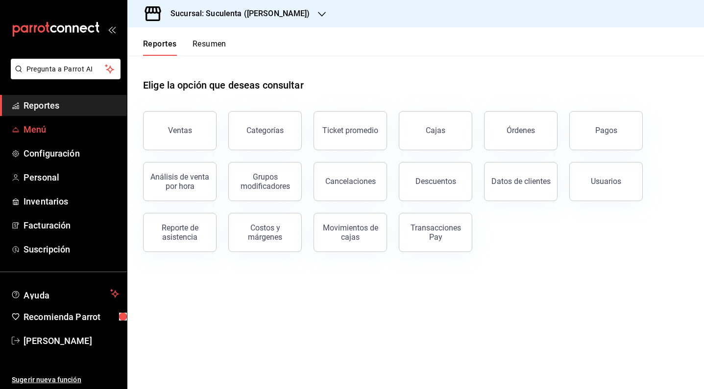
click at [61, 133] on span "Menú" at bounding box center [72, 129] width 96 height 13
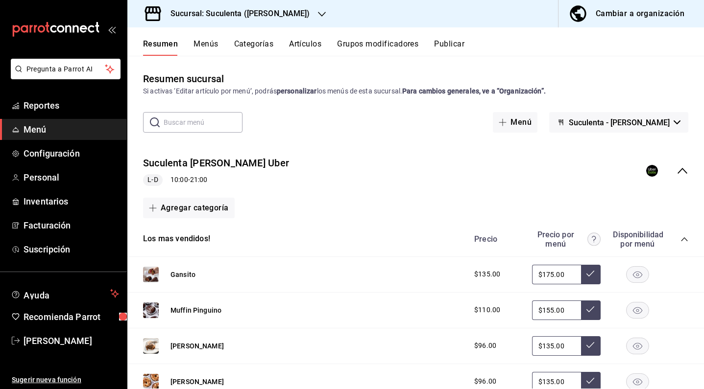
click at [626, 18] on div "Cambiar a organización" at bounding box center [640, 14] width 89 height 14
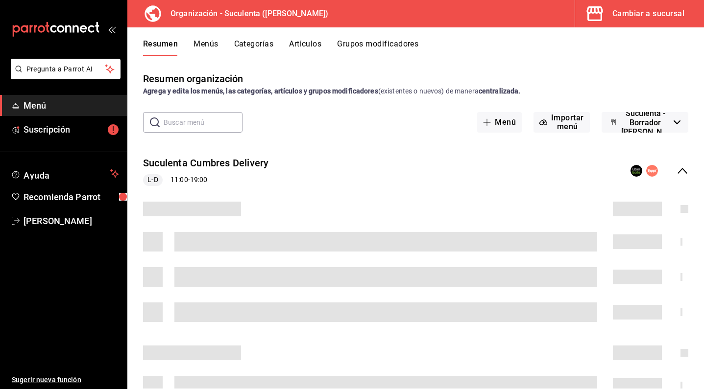
click at [299, 44] on button "Artículos" at bounding box center [305, 47] width 32 height 17
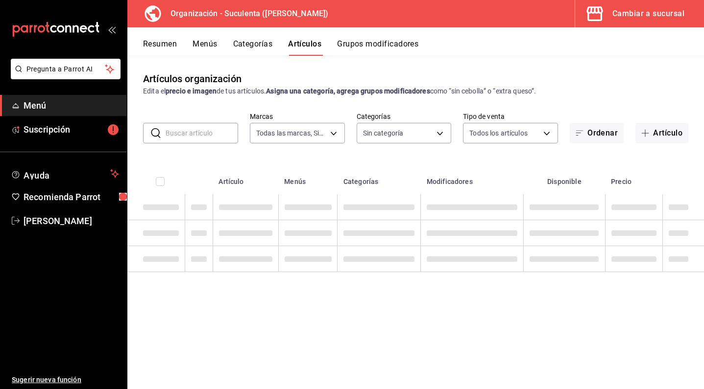
type input "99cc22aa-51d0-4332-b110-a0bdf5c77cea"
type input "2391ffbf-5547-4dae-9bb1-cf80ca1a8f9a,6a02cf59-6dd6-4911-86ed-f47cd55412ec,0b23f…"
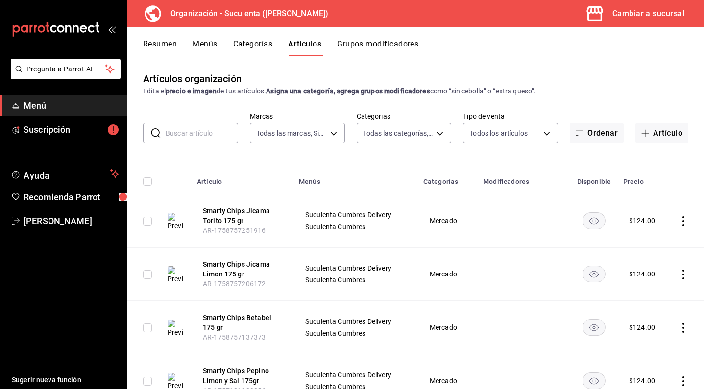
click at [190, 135] on input "text" at bounding box center [202, 133] width 72 height 20
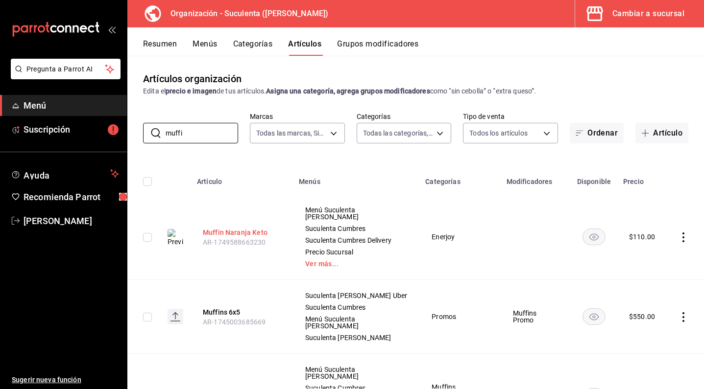
type input "muffi"
click at [258, 230] on button "Muffin Naranja Keto" at bounding box center [242, 233] width 78 height 10
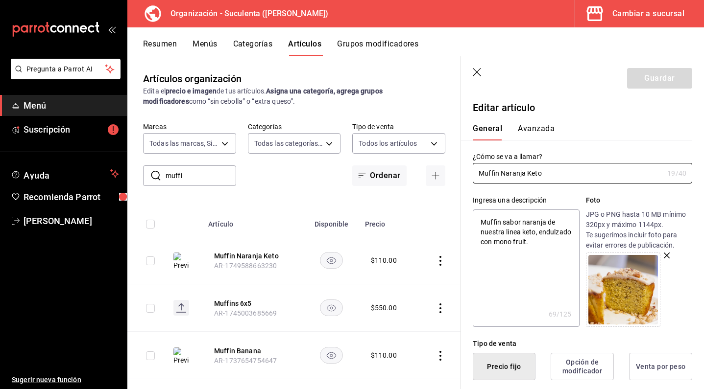
click at [541, 129] on button "Avanzada" at bounding box center [536, 132] width 37 height 17
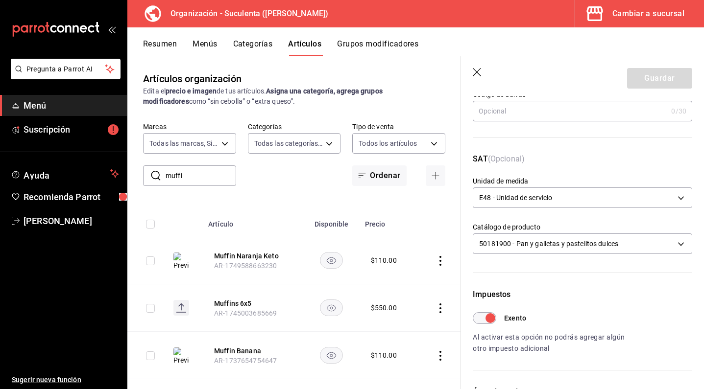
scroll to position [113, 0]
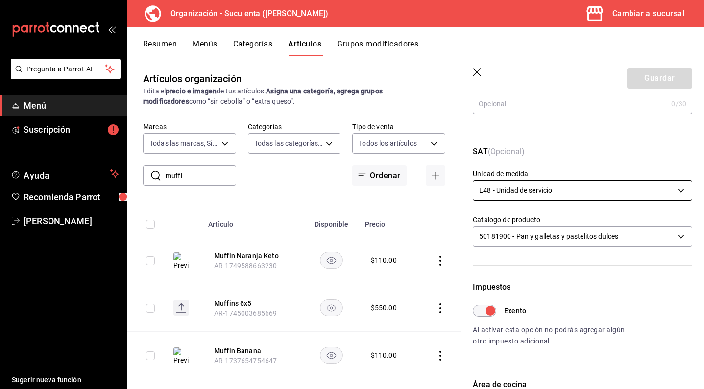
click at [561, 185] on body "Pregunta a Parrot AI Menú Suscripción Ayuda Recomienda Parrot [PERSON_NAME] Sug…" at bounding box center [352, 194] width 704 height 389
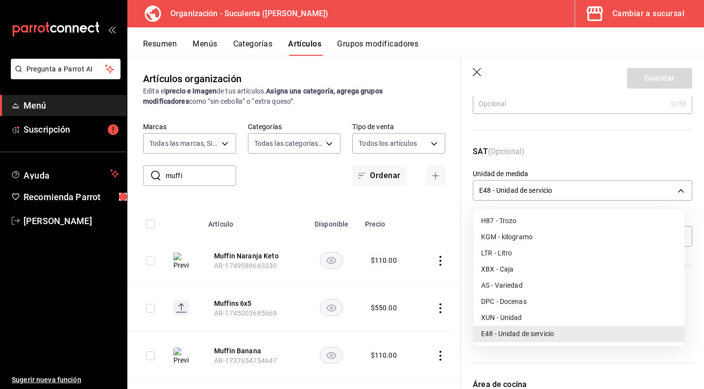
click at [530, 195] on div at bounding box center [352, 194] width 704 height 389
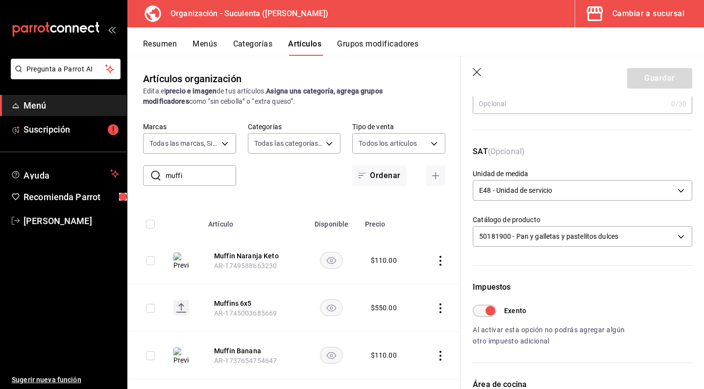
click at [530, 181] on body "Pregunta a Parrot AI Menú Suscripción Ayuda Recomienda Parrot [PERSON_NAME] Sug…" at bounding box center [352, 194] width 704 height 389
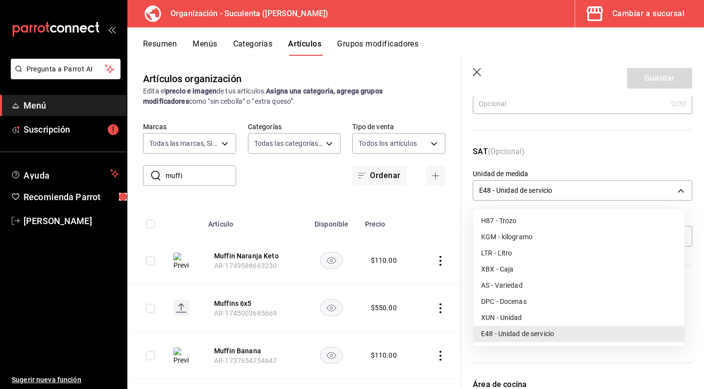
click at [519, 217] on li "H87 - Trozo" at bounding box center [578, 221] width 211 height 16
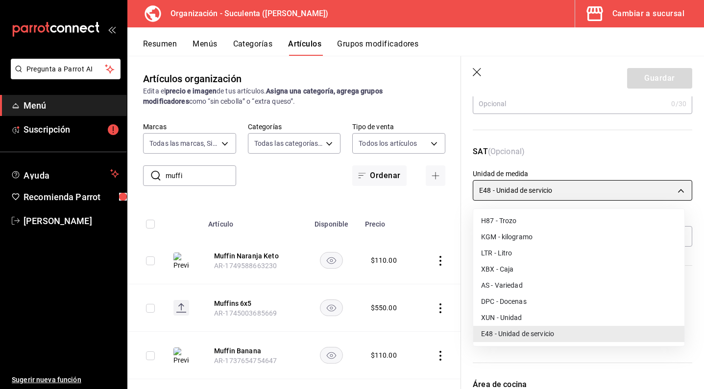
type input "H87"
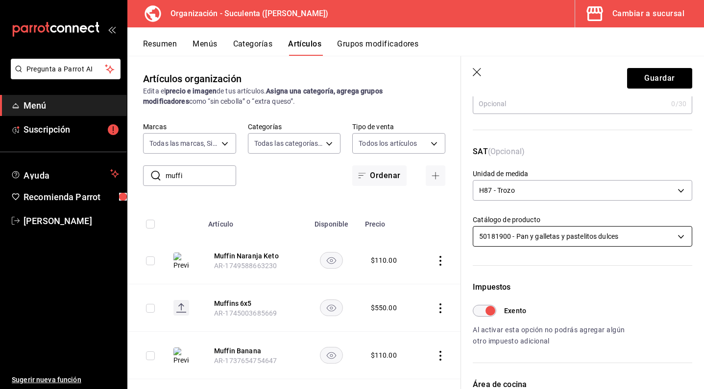
click at [571, 235] on body "Pregunta a Parrot AI Menú Suscripción Ayuda Recomienda Parrot Daniel Ochoa Suge…" at bounding box center [352, 194] width 704 height 389
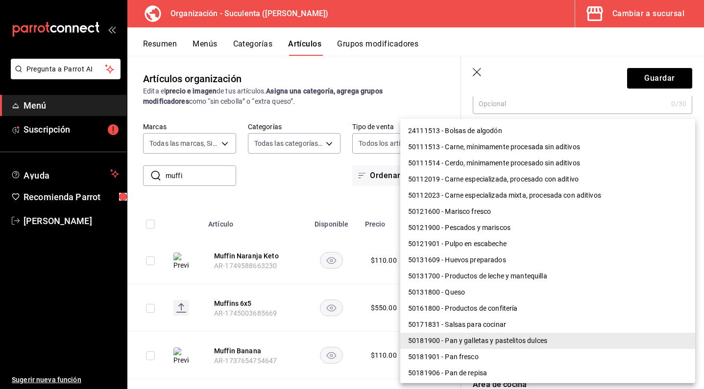
scroll to position [0, 0]
click at [554, 75] on div at bounding box center [352, 194] width 704 height 389
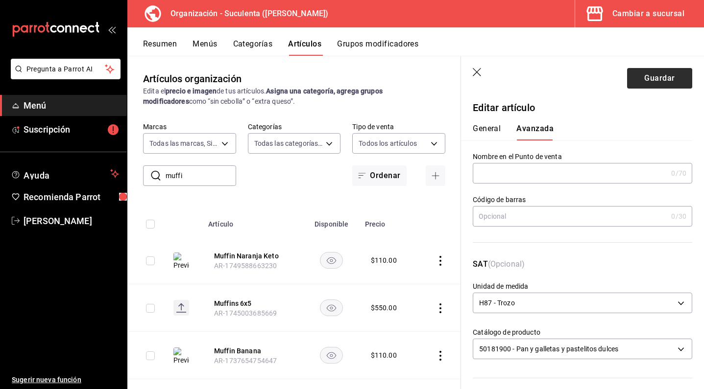
click at [643, 85] on button "Guardar" at bounding box center [659, 78] width 65 height 21
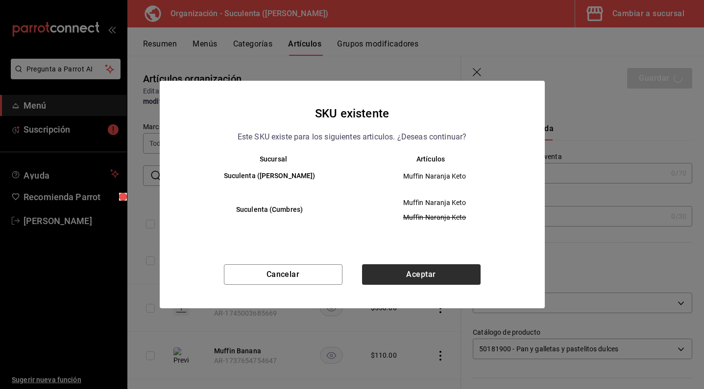
click at [448, 279] on button "Aceptar" at bounding box center [421, 275] width 119 height 21
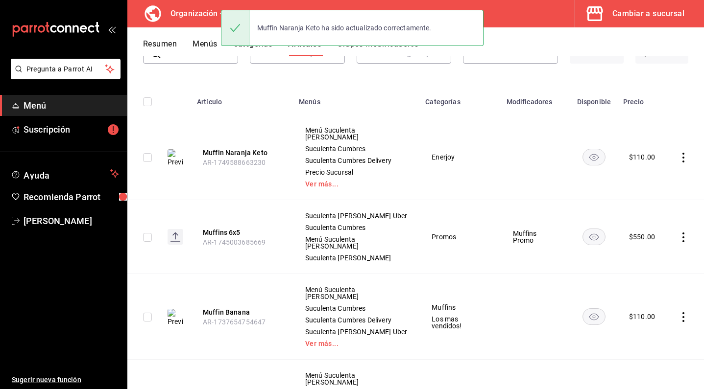
scroll to position [102, 0]
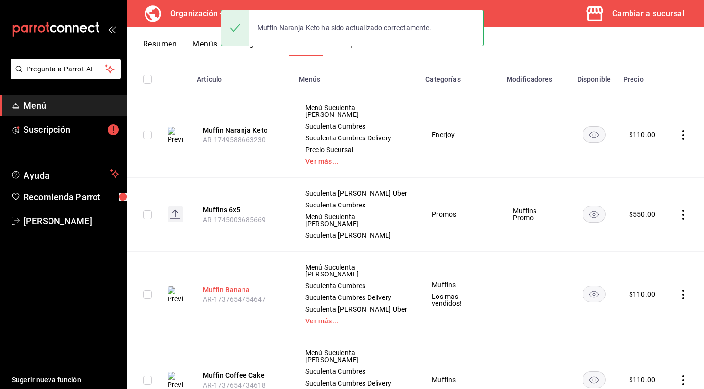
click at [234, 285] on button "Muffin Banana" at bounding box center [242, 290] width 78 height 10
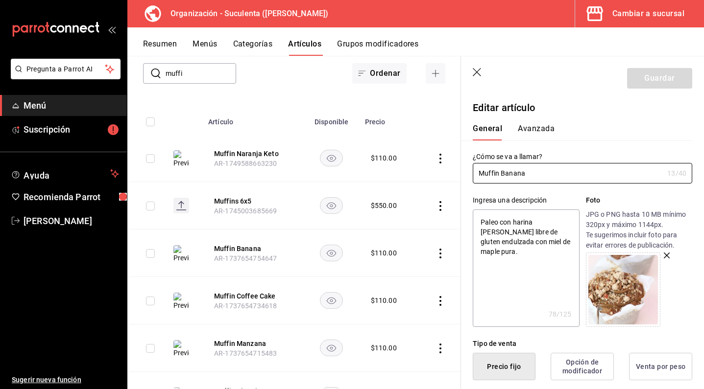
click at [538, 132] on button "Avanzada" at bounding box center [536, 132] width 37 height 17
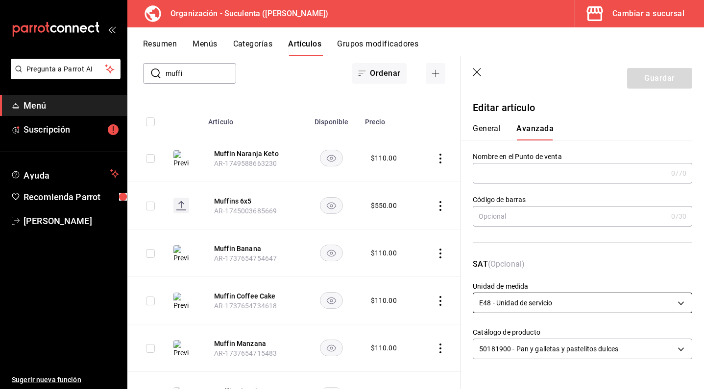
click at [578, 311] on body "Pregunta a Parrot AI Menú Suscripción Ayuda Recomienda Parrot Daniel Ochoa Suge…" at bounding box center [352, 194] width 704 height 389
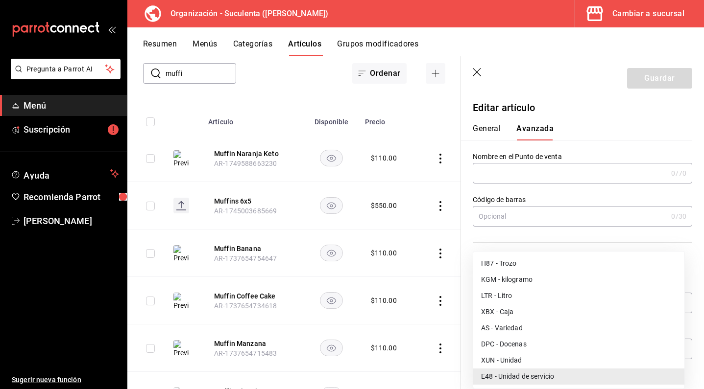
click at [542, 261] on li "H87 - Trozo" at bounding box center [578, 264] width 211 height 16
type input "H87"
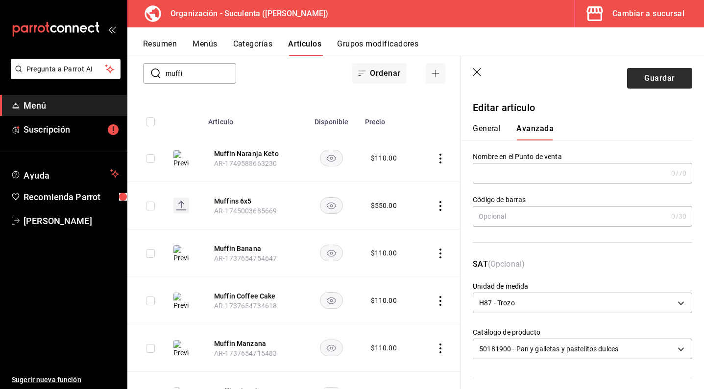
click at [645, 76] on button "Guardar" at bounding box center [659, 78] width 65 height 21
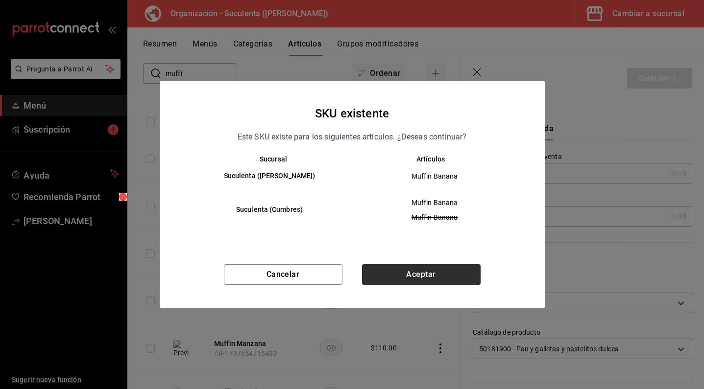
click at [442, 285] on button "Aceptar" at bounding box center [421, 275] width 119 height 21
checkbox input "false"
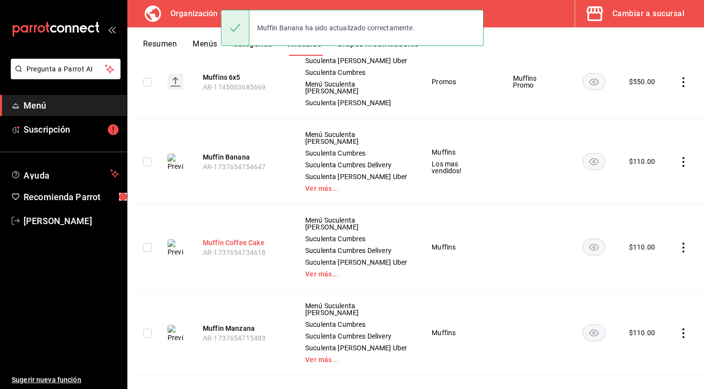
scroll to position [240, 0]
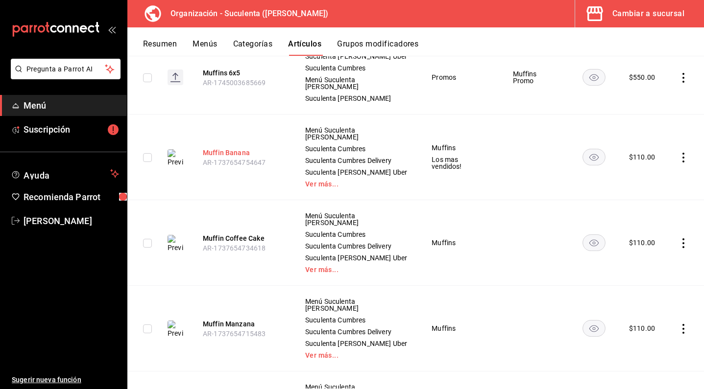
click at [217, 148] on button "Muffin Banana" at bounding box center [242, 153] width 78 height 10
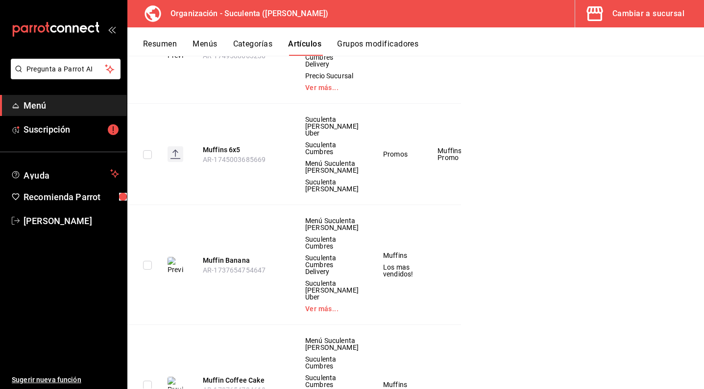
scroll to position [114, 0]
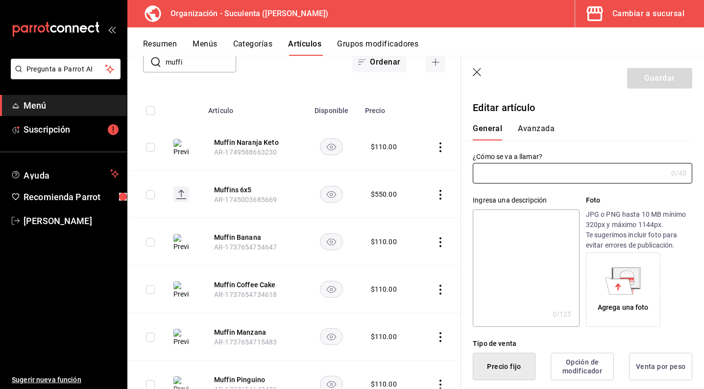
type input "Muffin Banana"
type textarea "Paleo con harina de almendra libre de gluten endulzada con miel de maple pura."
type textarea "x"
type input "$110.00"
type input "AR-1737654754647"
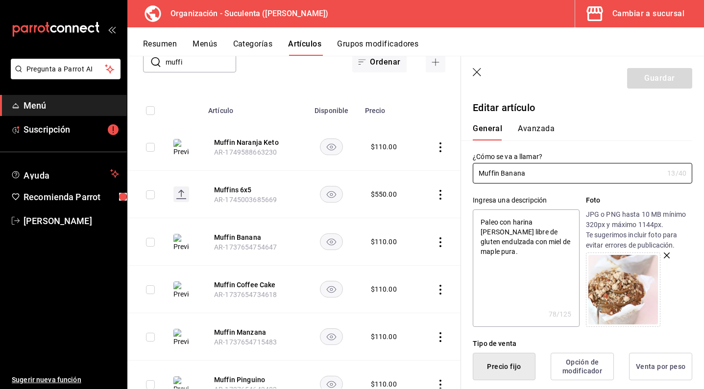
click at [540, 131] on button "Avanzada" at bounding box center [536, 132] width 37 height 17
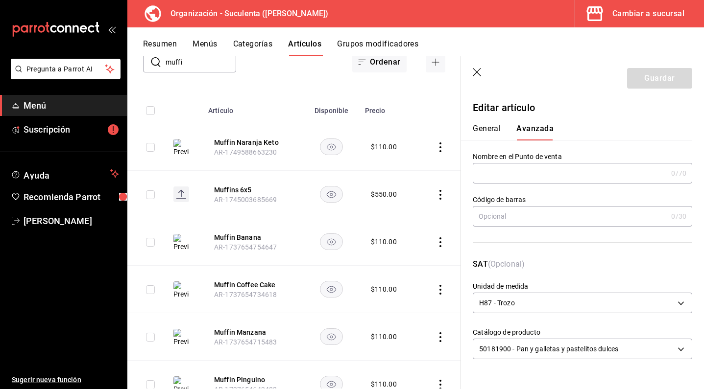
click at [476, 72] on icon "button" at bounding box center [478, 73] width 10 height 10
